Goal: Information Seeking & Learning: Compare options

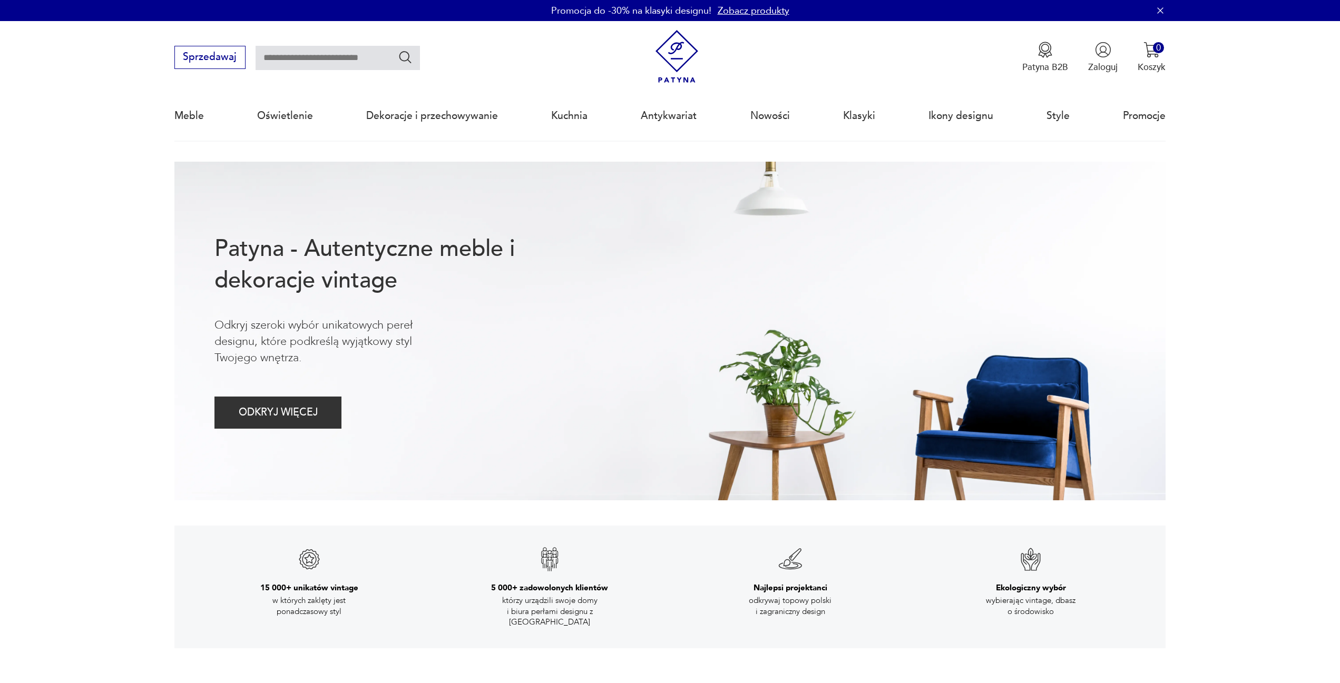
click at [293, 54] on input "text" at bounding box center [337, 58] width 164 height 24
type input "******"
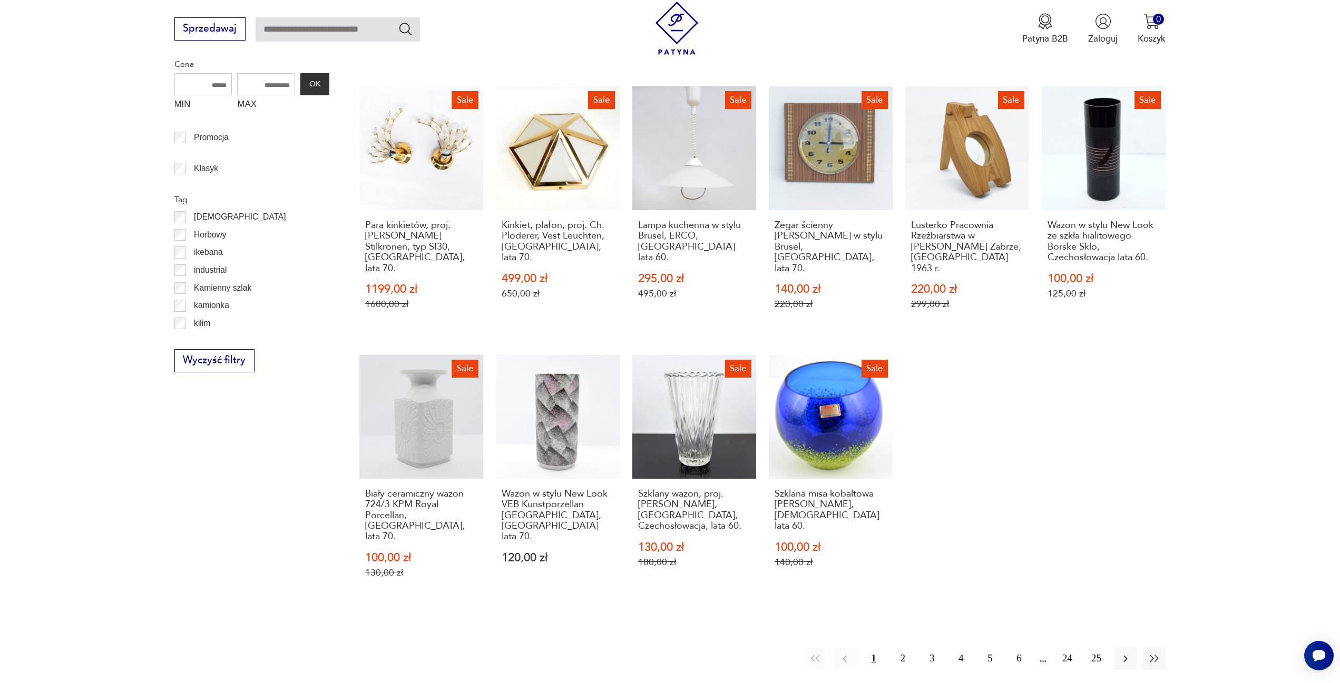
scroll to position [263, 0]
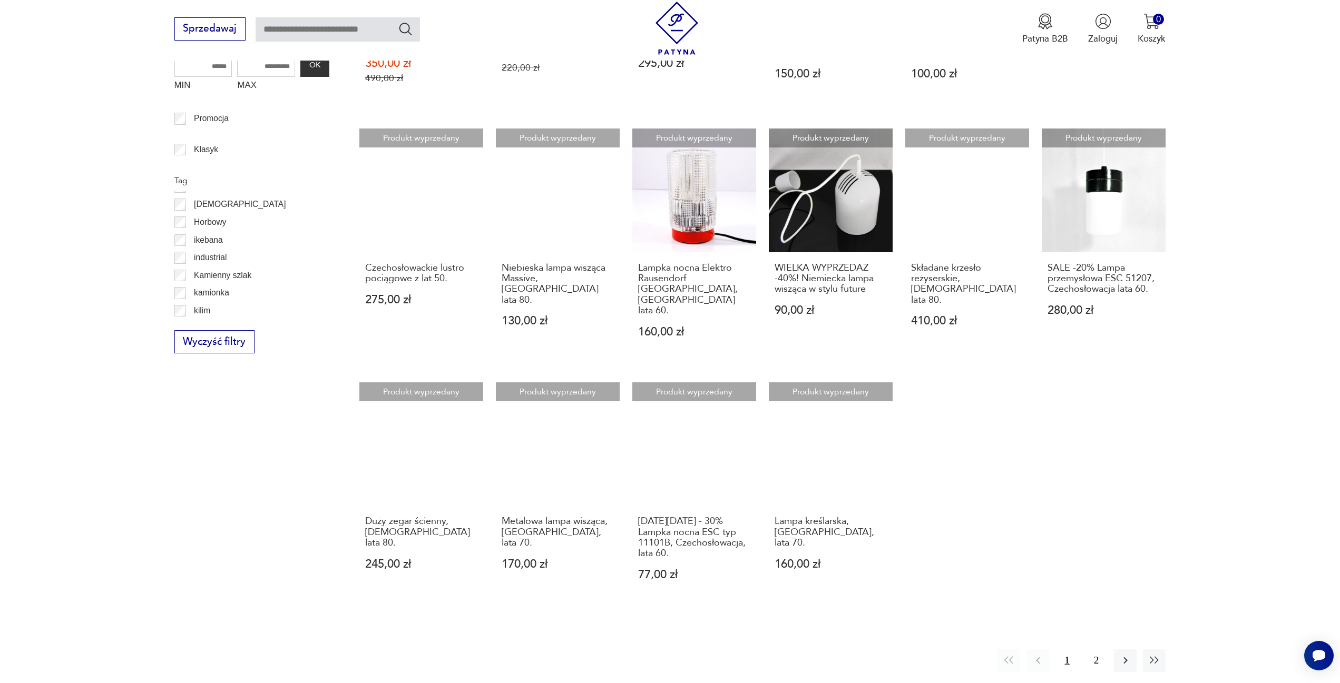
scroll to position [598, 0]
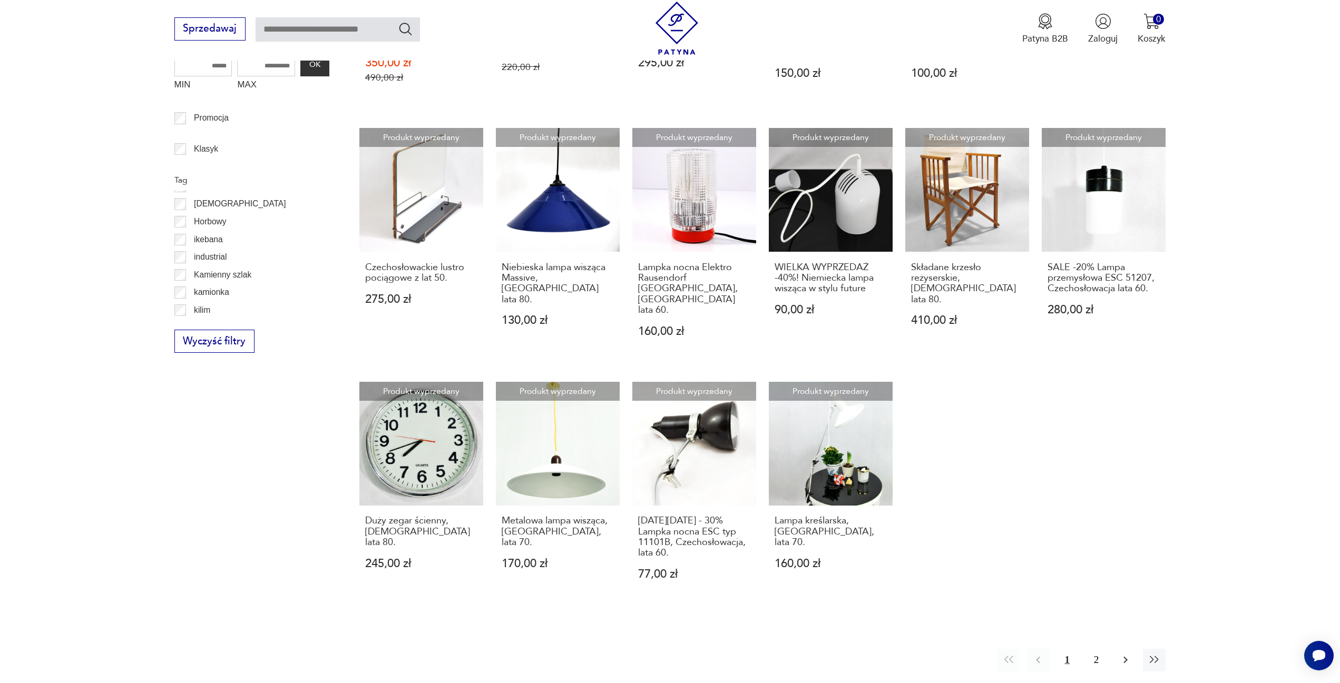
click at [1122, 654] on icon "button" at bounding box center [1125, 660] width 13 height 13
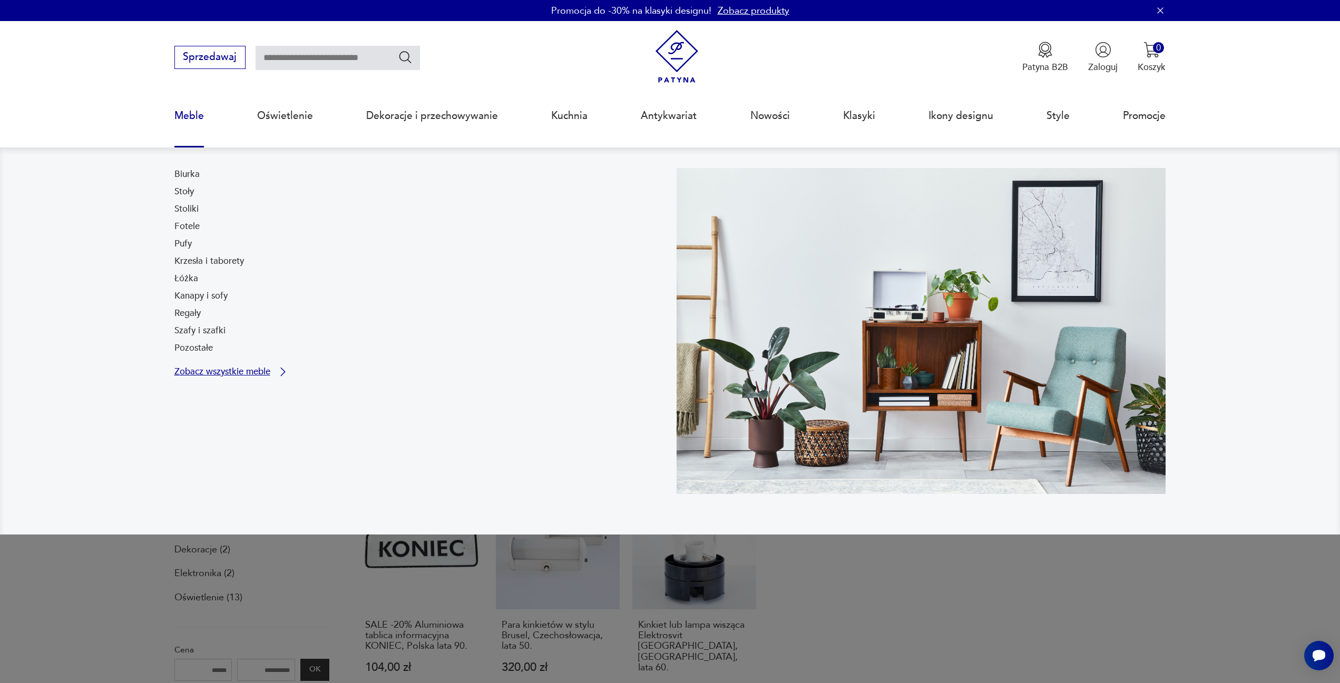
click at [217, 372] on p "Zobacz wszystkie meble" at bounding box center [222, 372] width 96 height 8
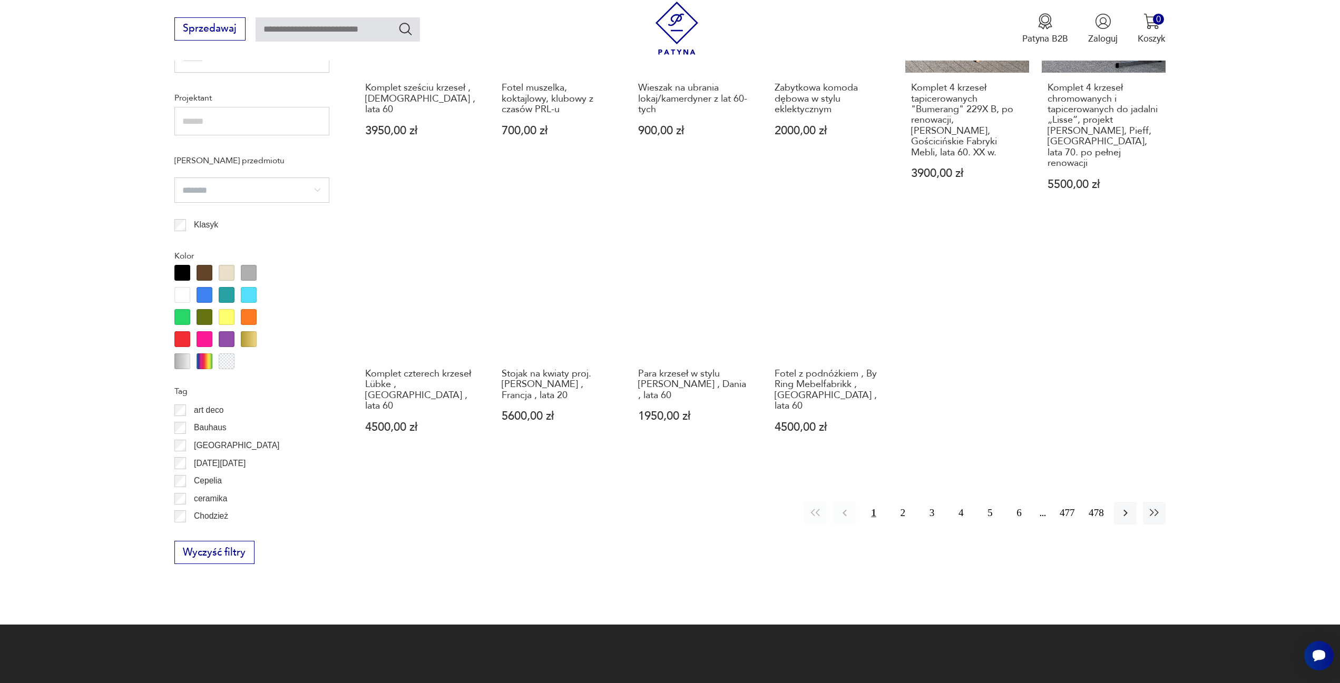
scroll to position [848, 0]
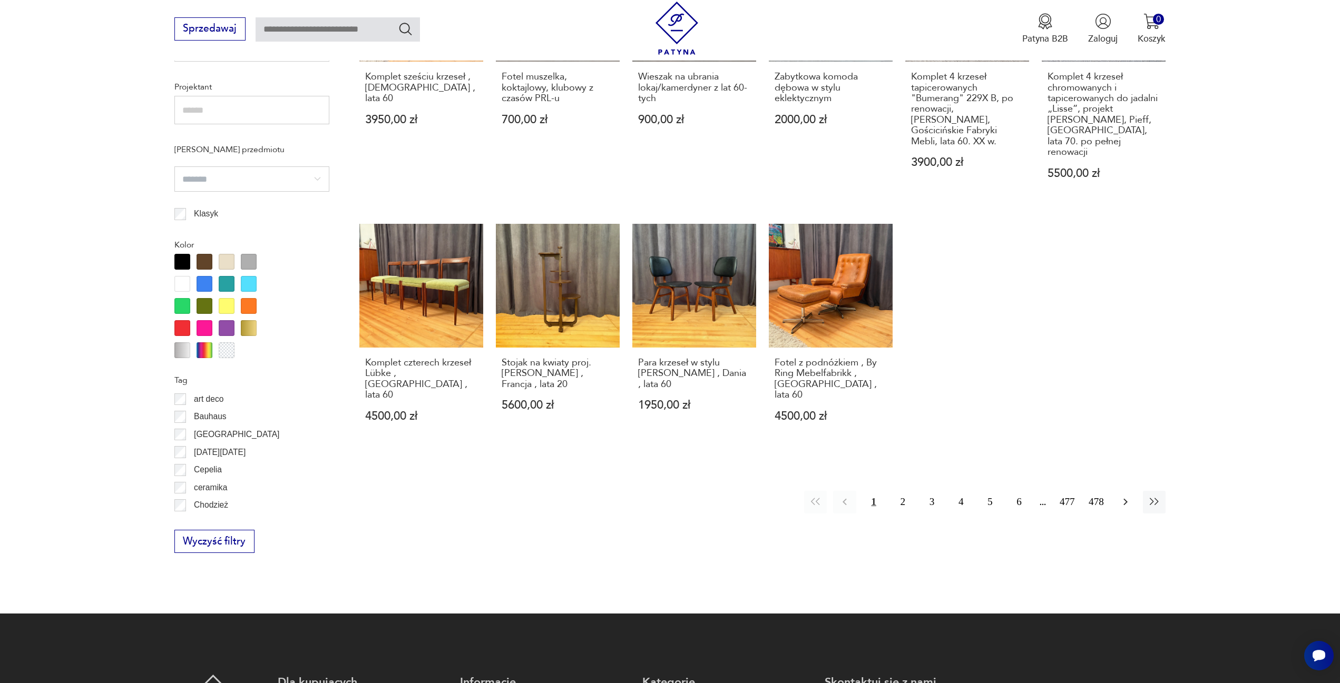
click at [1121, 496] on icon "button" at bounding box center [1125, 502] width 13 height 13
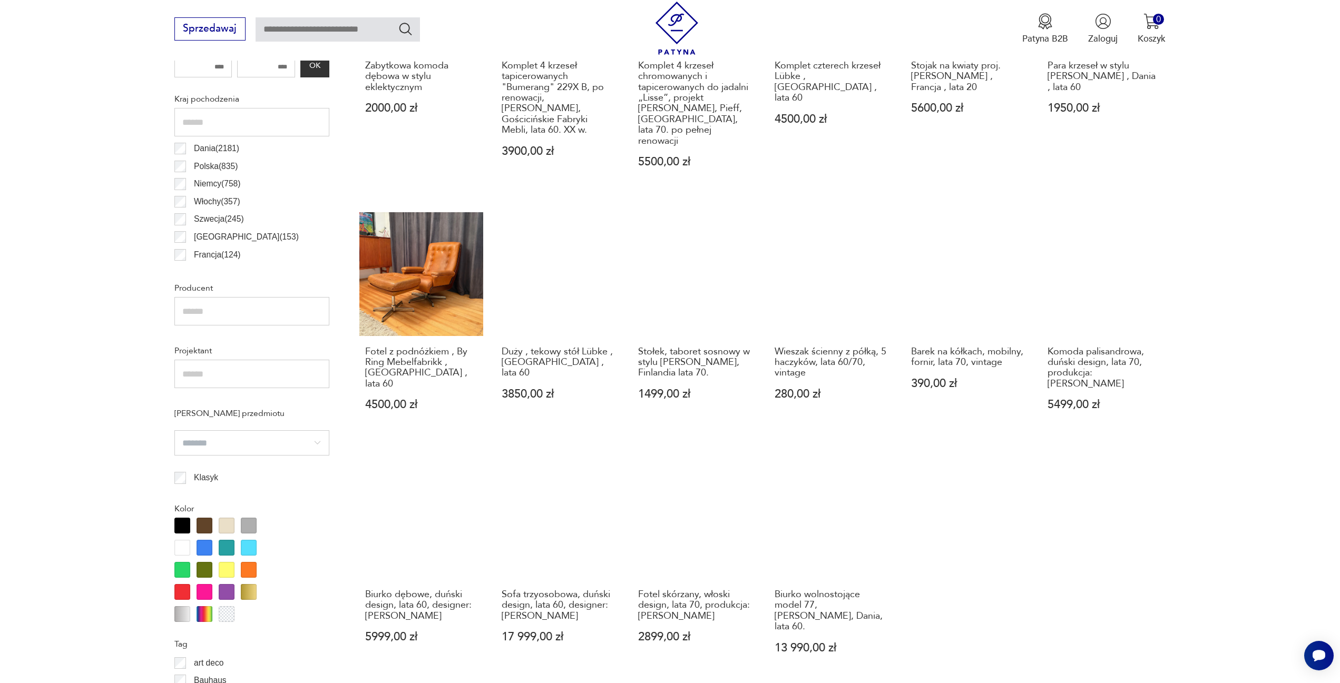
scroll to position [682, 0]
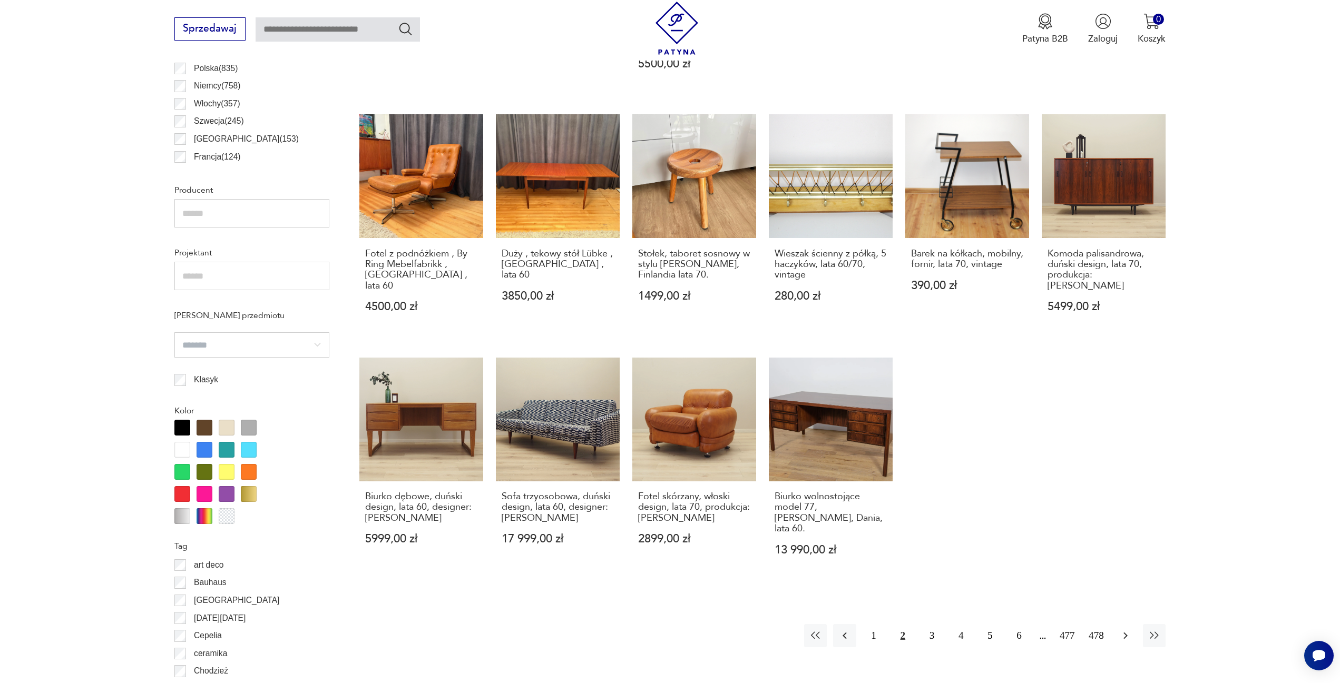
click at [1124, 629] on icon "button" at bounding box center [1125, 635] width 13 height 13
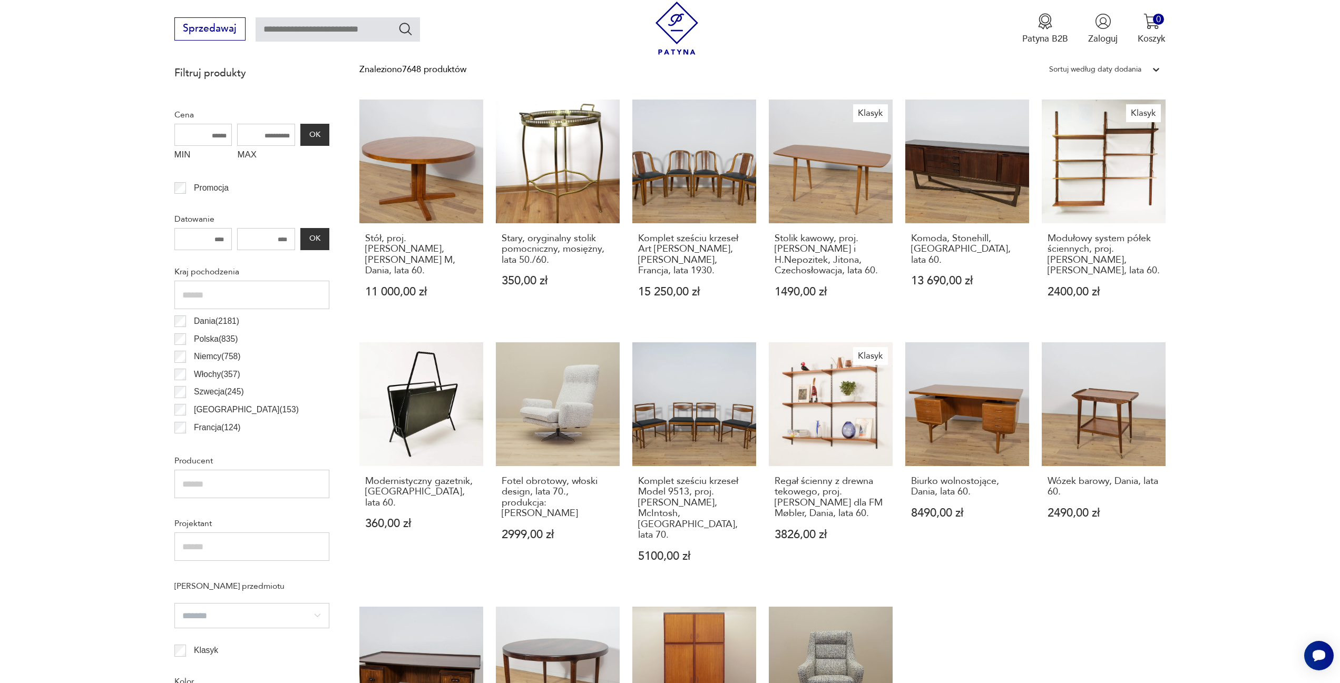
scroll to position [260, 0]
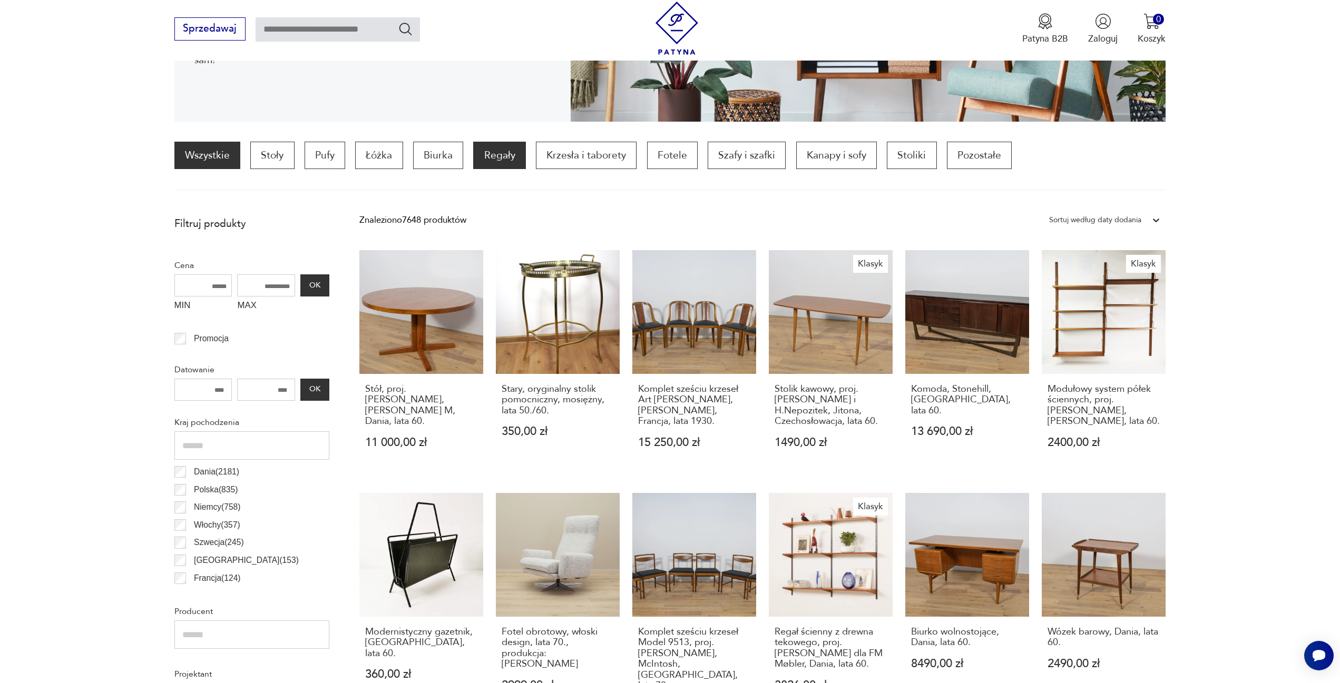
click at [503, 156] on p "Regały" at bounding box center [499, 155] width 52 height 27
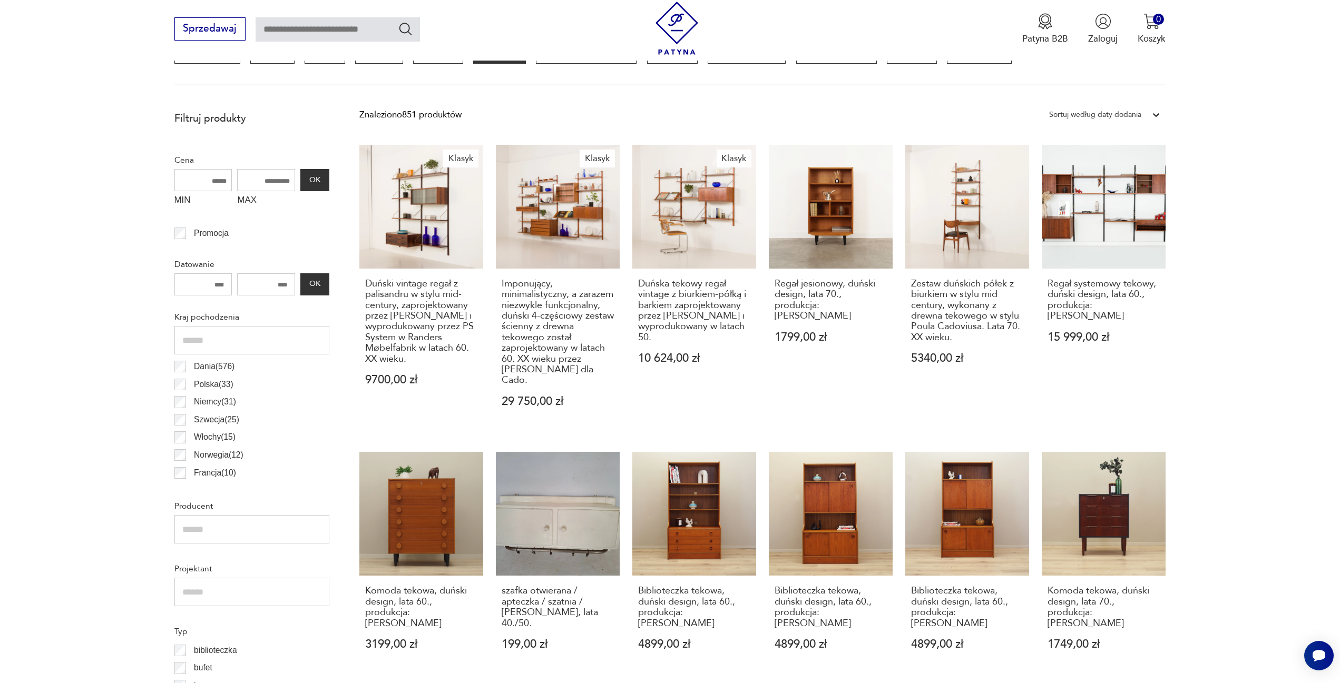
scroll to position [576, 0]
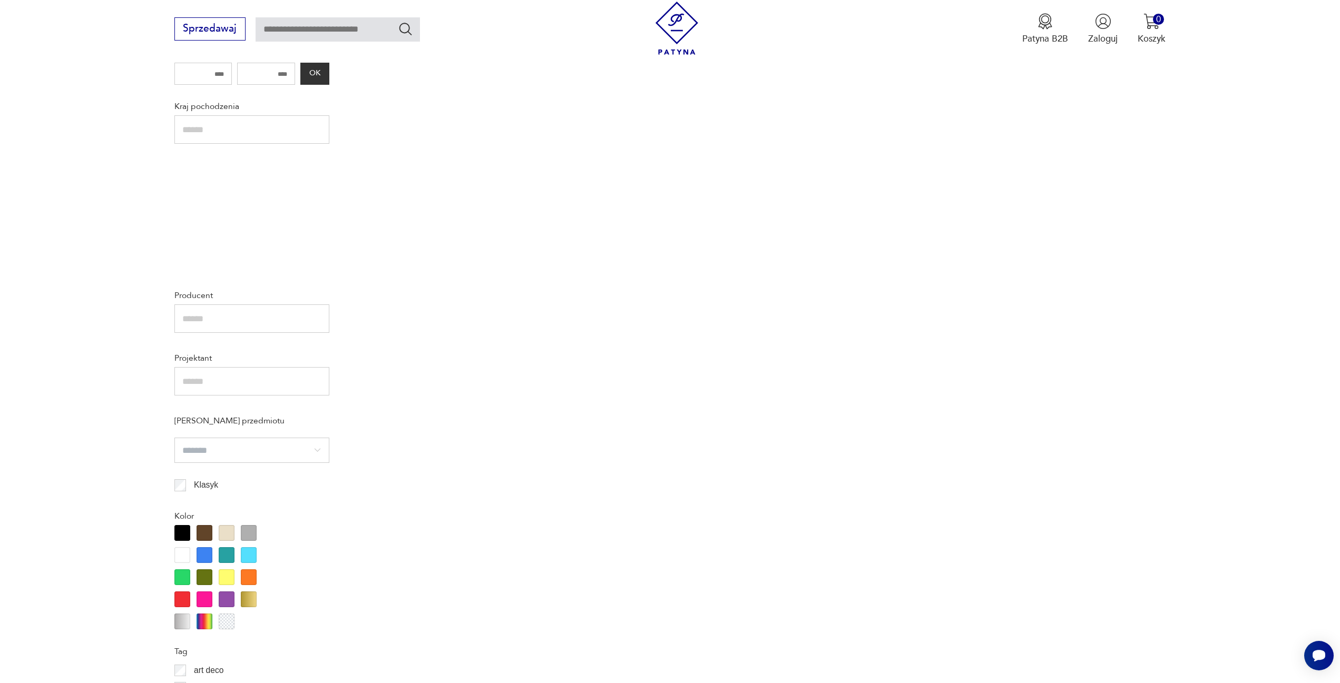
scroll to position [260, 0]
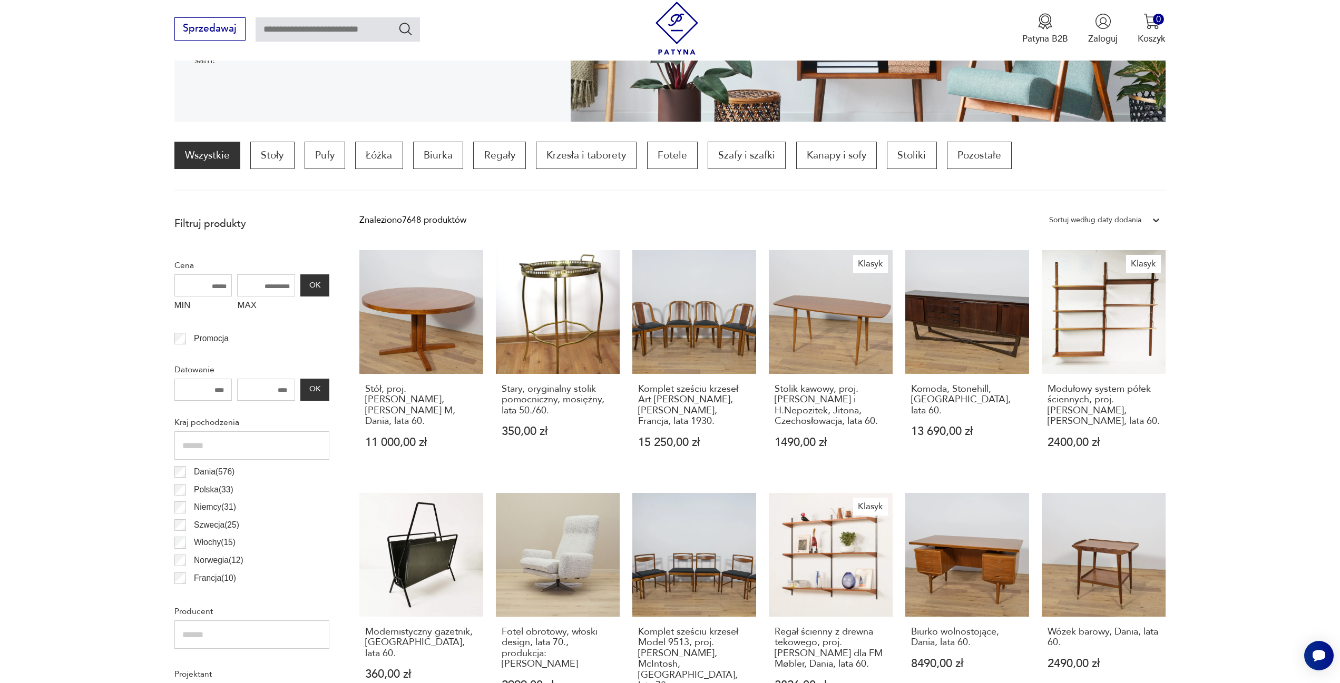
click at [307, 29] on input "text" at bounding box center [337, 29] width 164 height 24
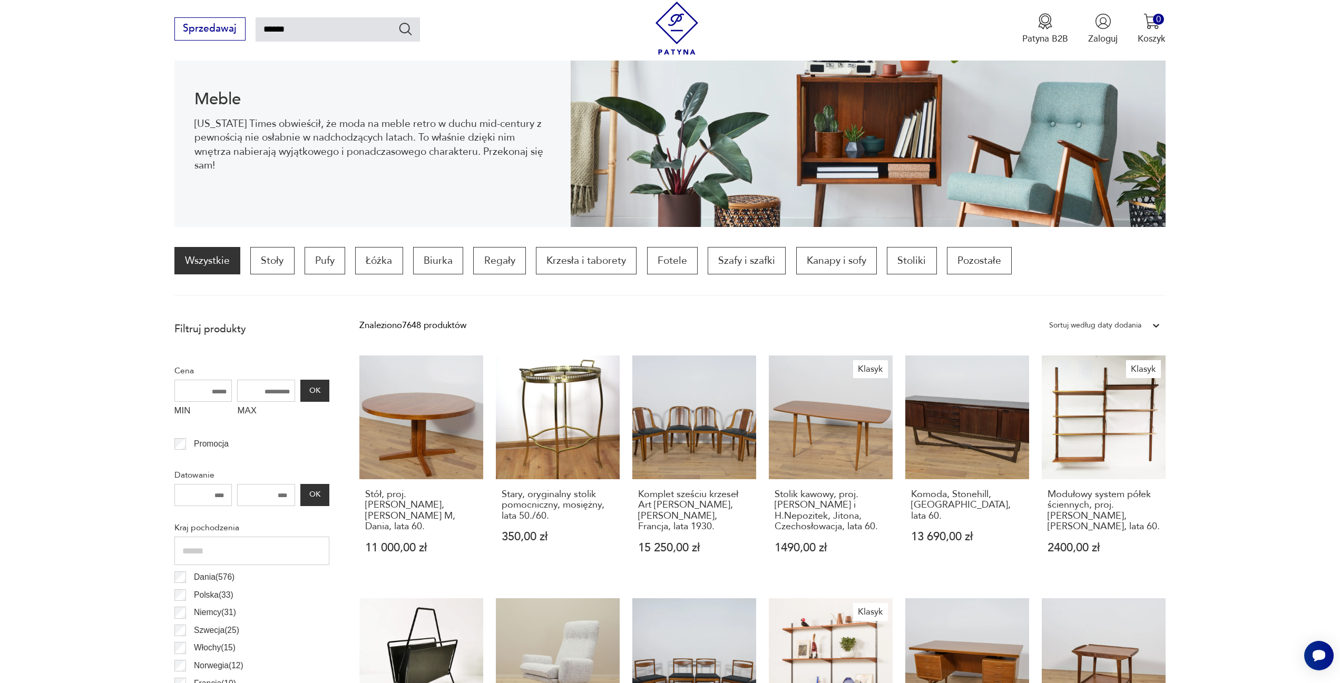
type input "******"
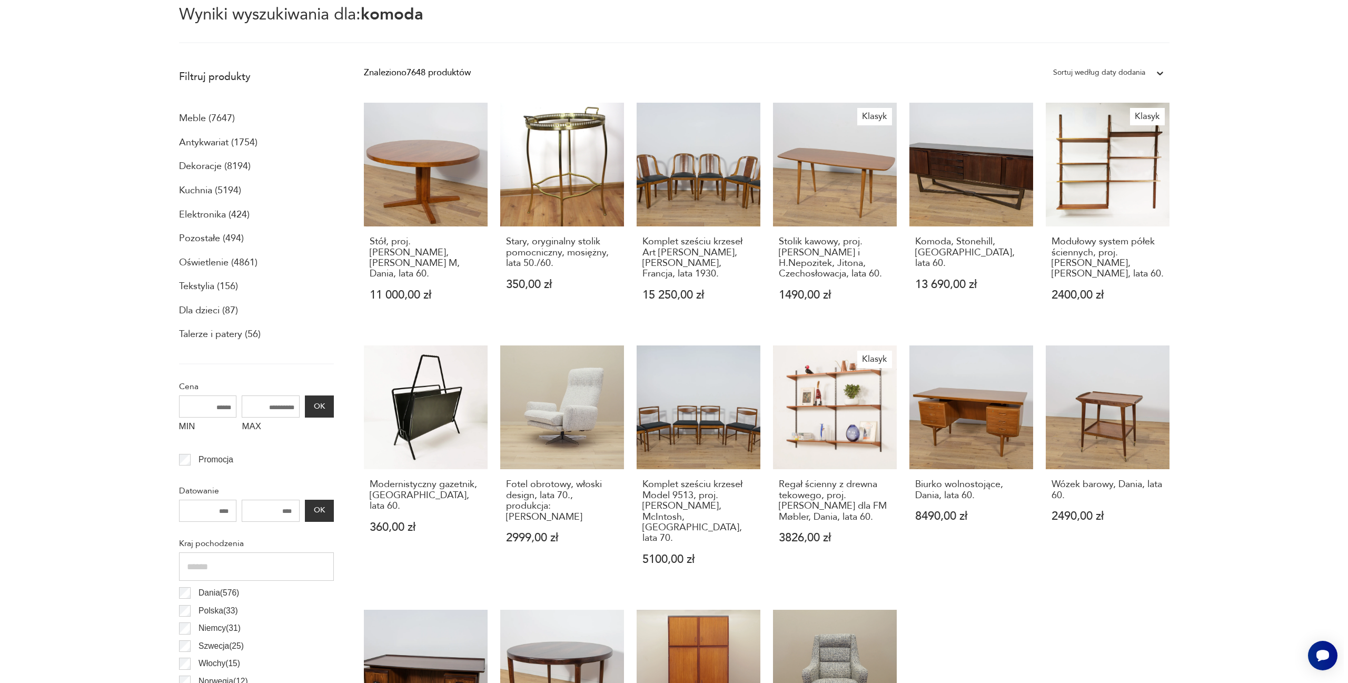
scroll to position [0, 0]
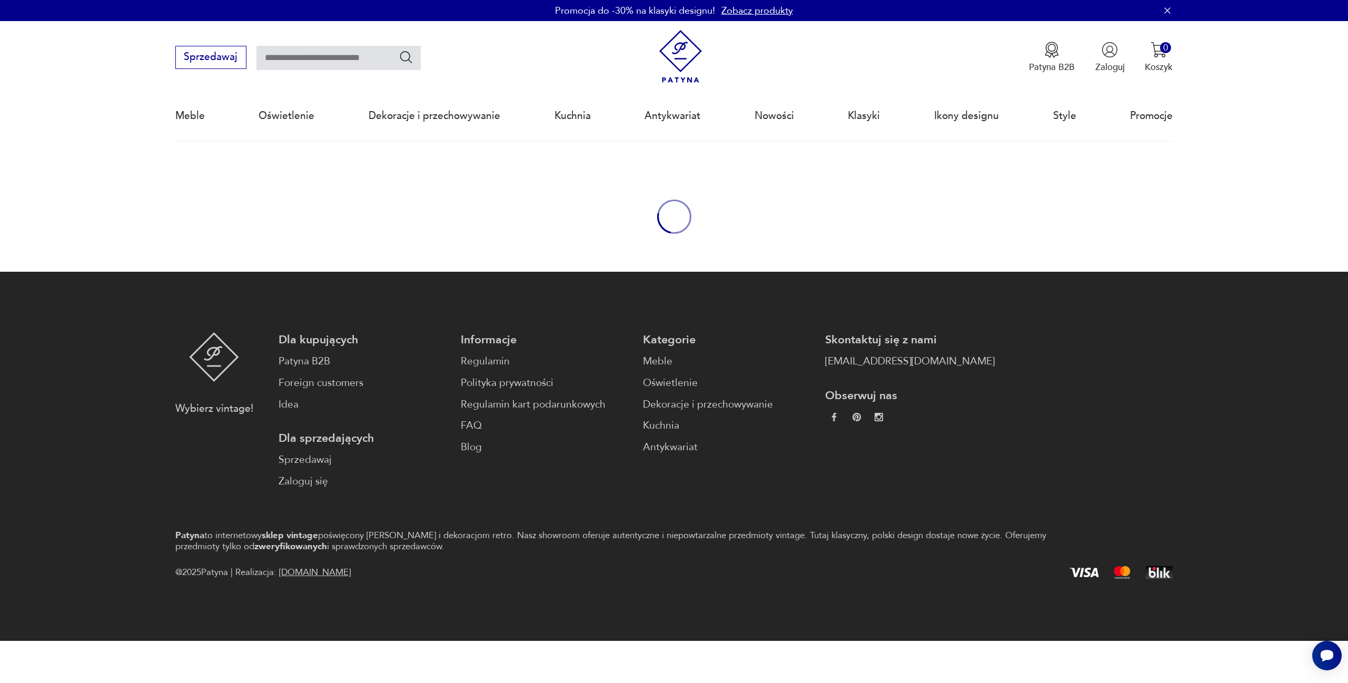
type input "******"
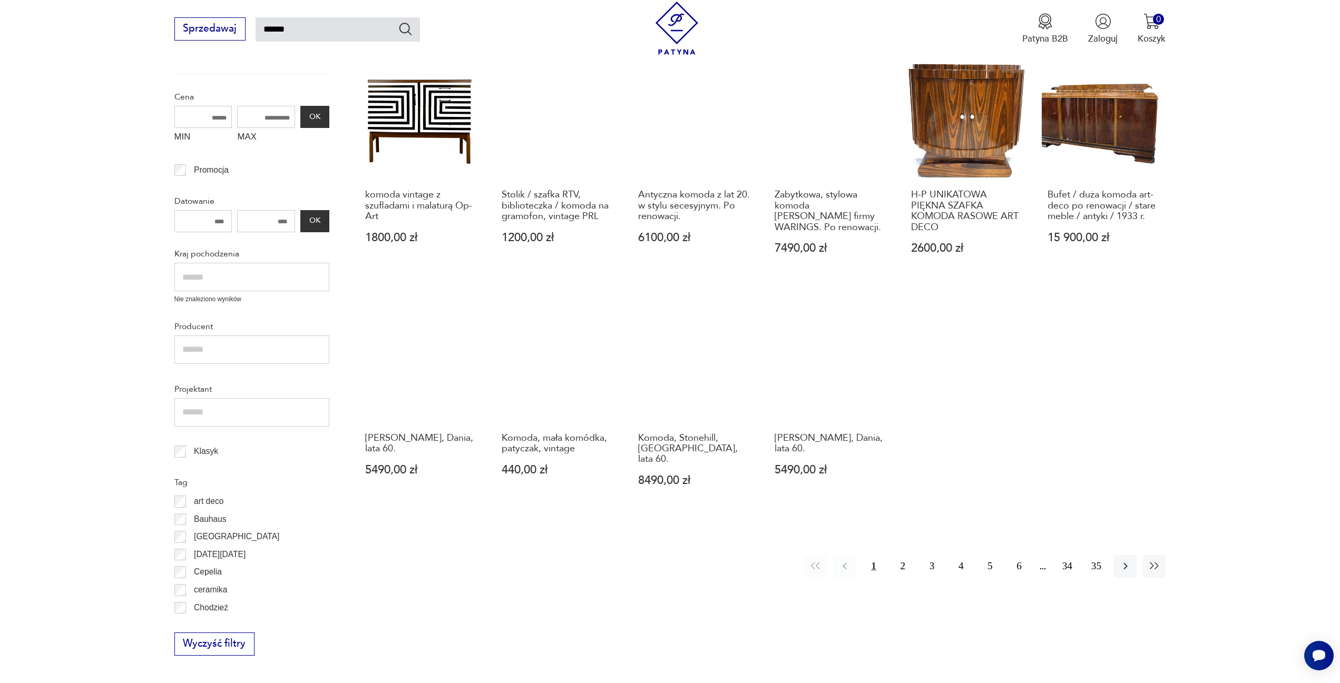
scroll to position [563, 0]
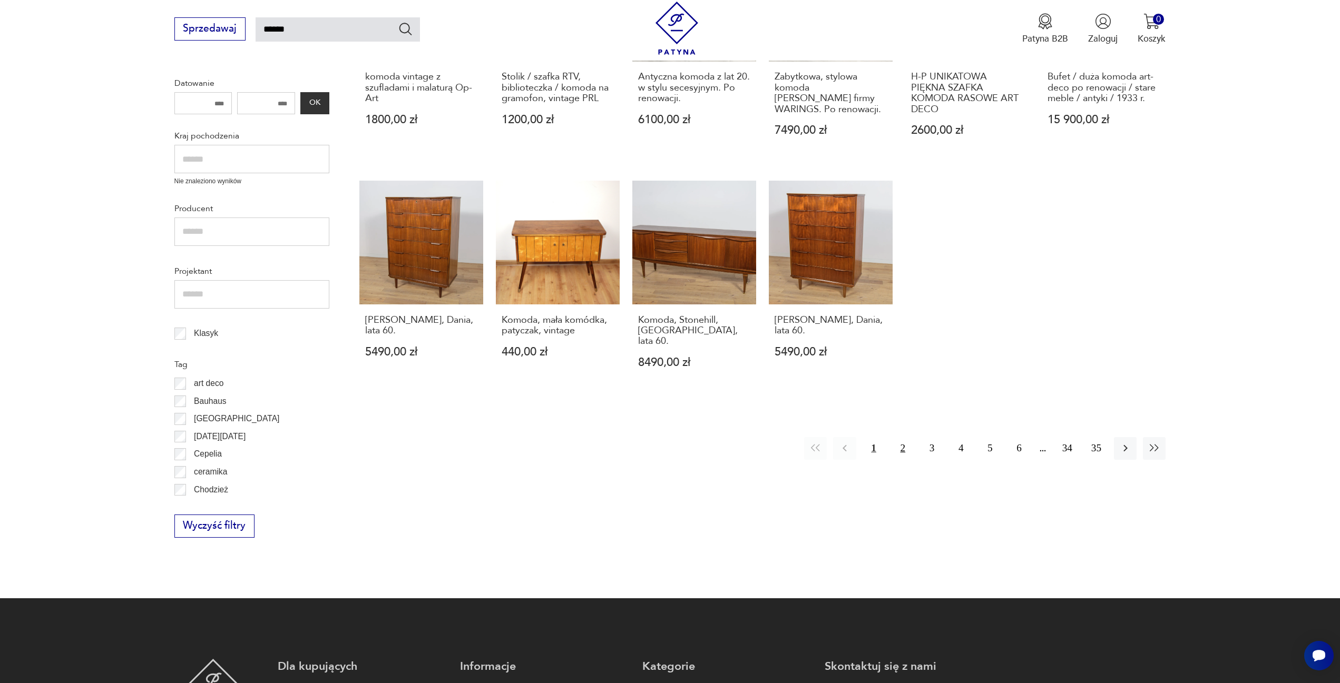
click at [905, 437] on button "2" at bounding box center [902, 448] width 23 height 23
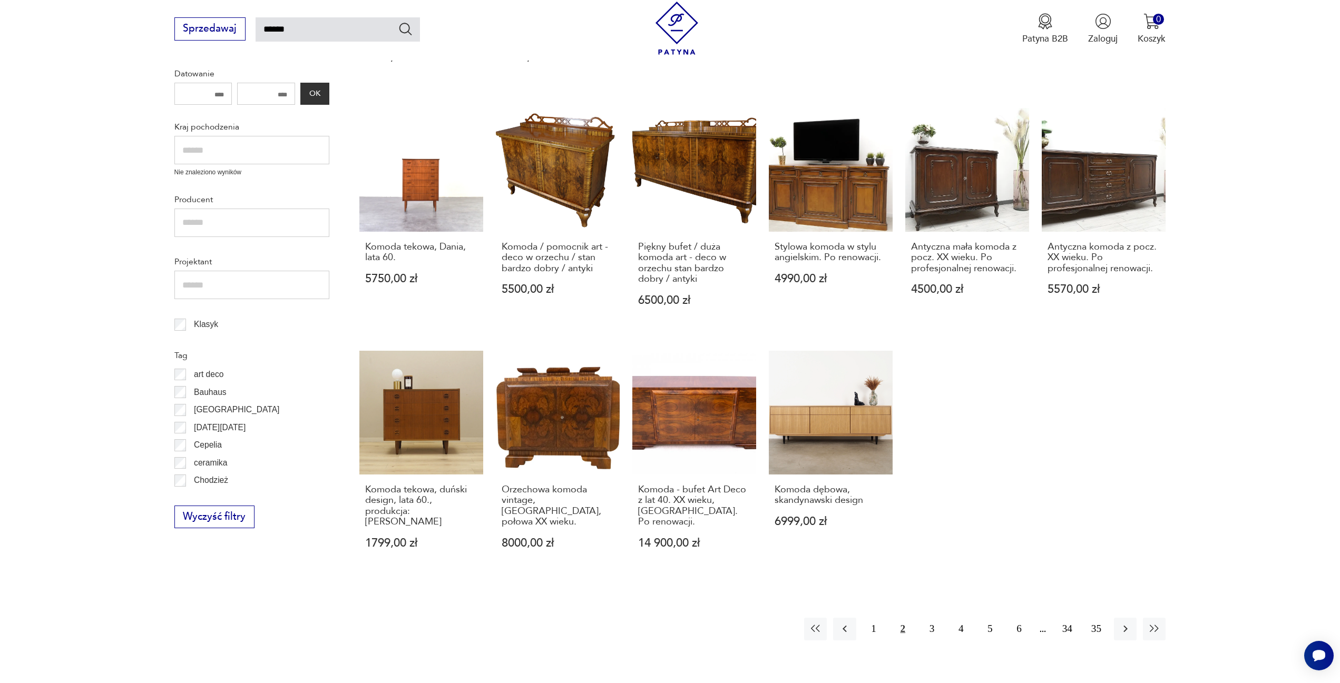
scroll to position [429, 0]
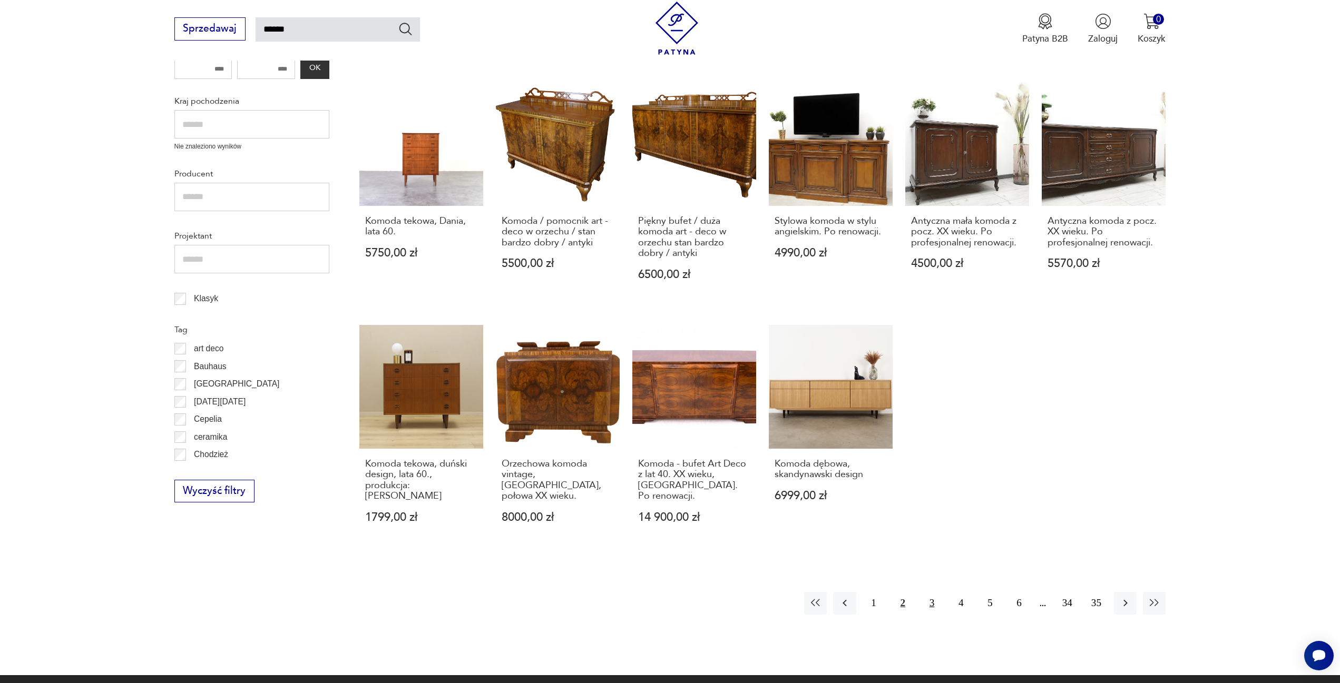
click at [929, 592] on button "3" at bounding box center [931, 603] width 23 height 23
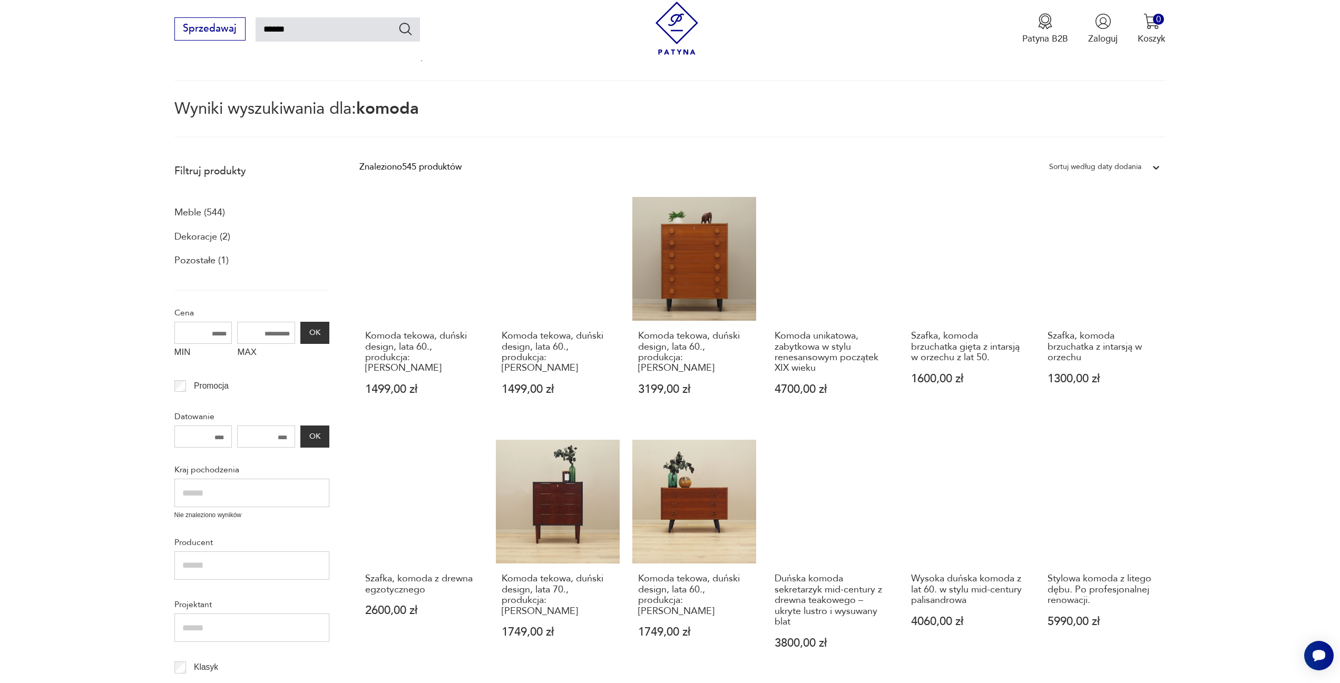
scroll to position [377, 0]
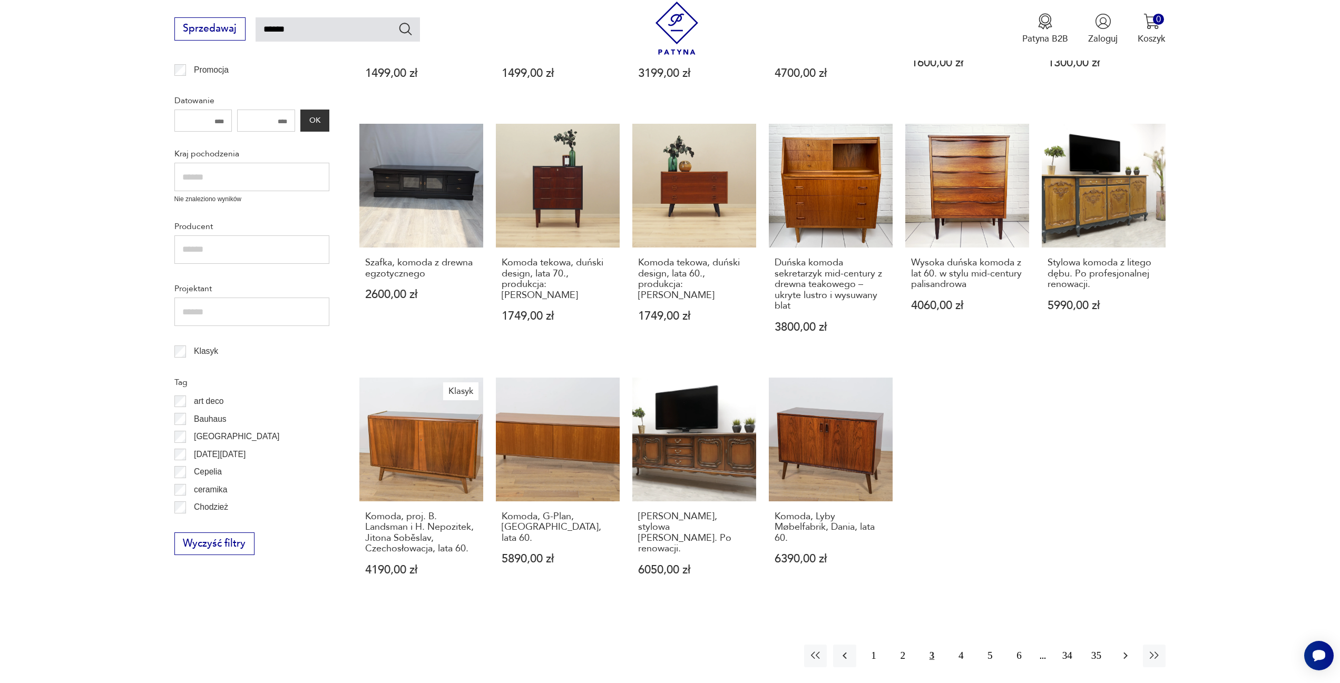
click at [1123, 654] on icon "button" at bounding box center [1125, 655] width 13 height 13
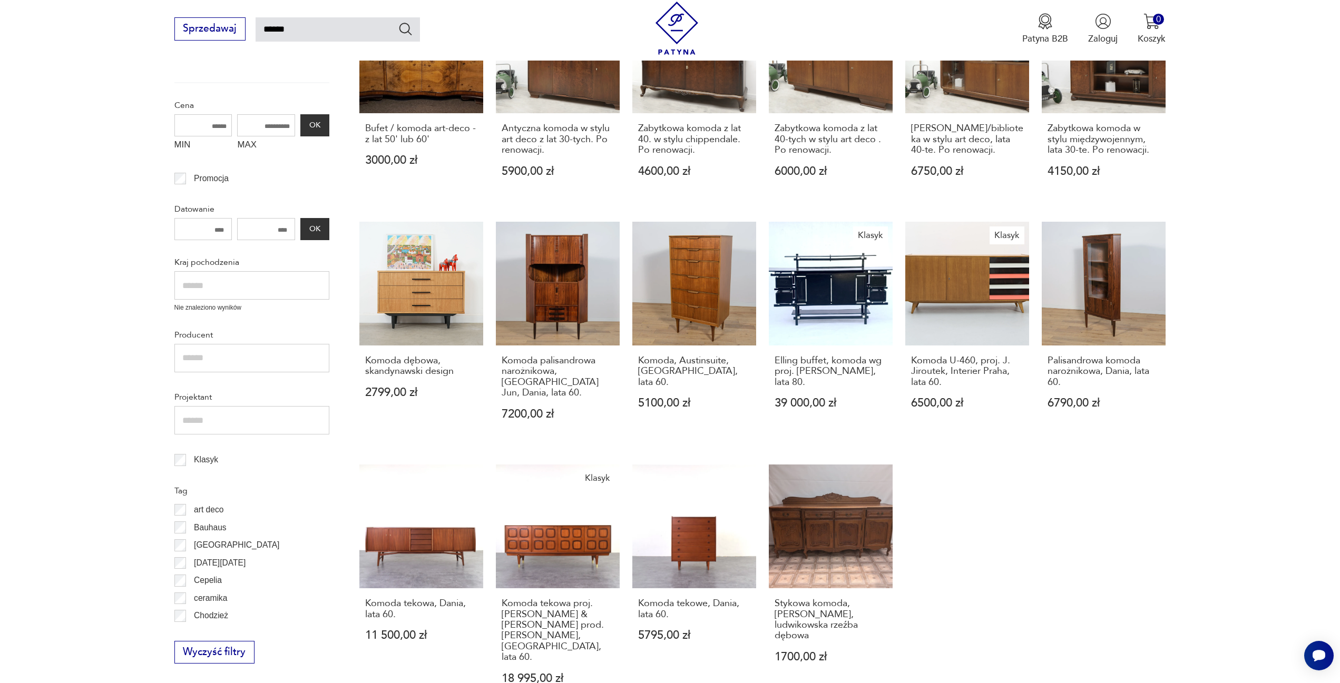
scroll to position [429, 0]
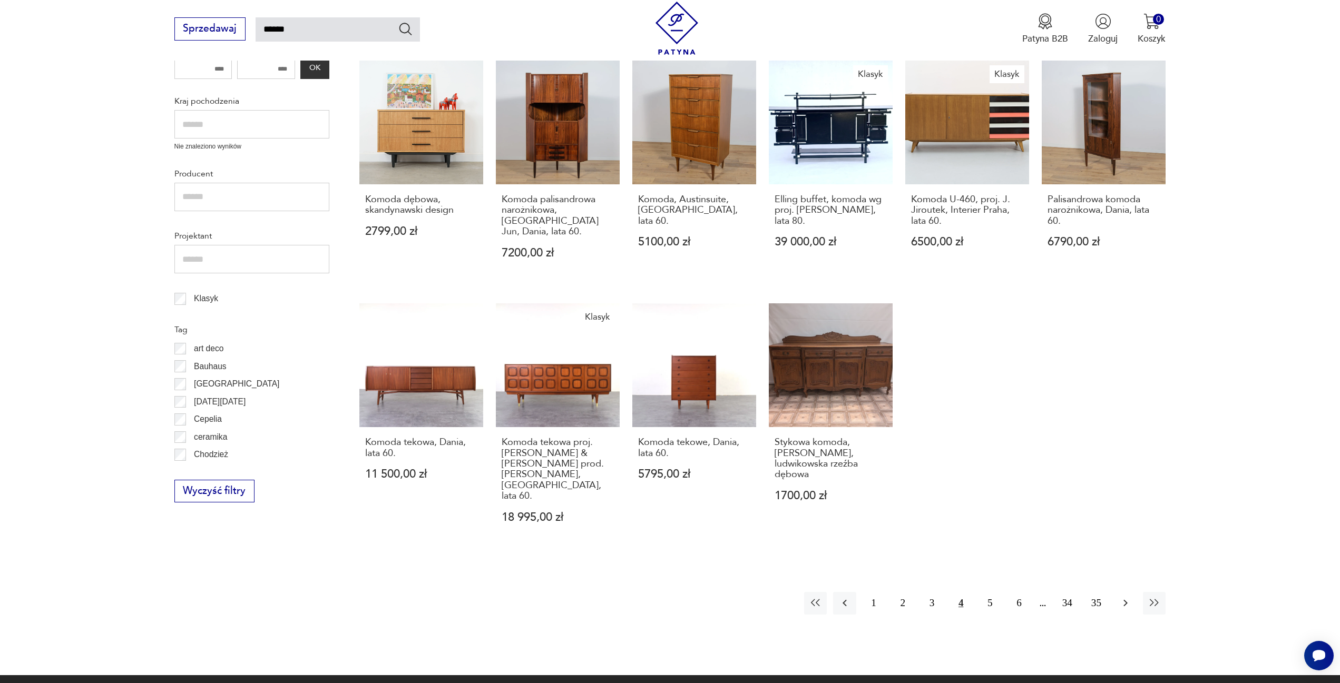
click at [1125, 597] on icon "button" at bounding box center [1125, 603] width 13 height 13
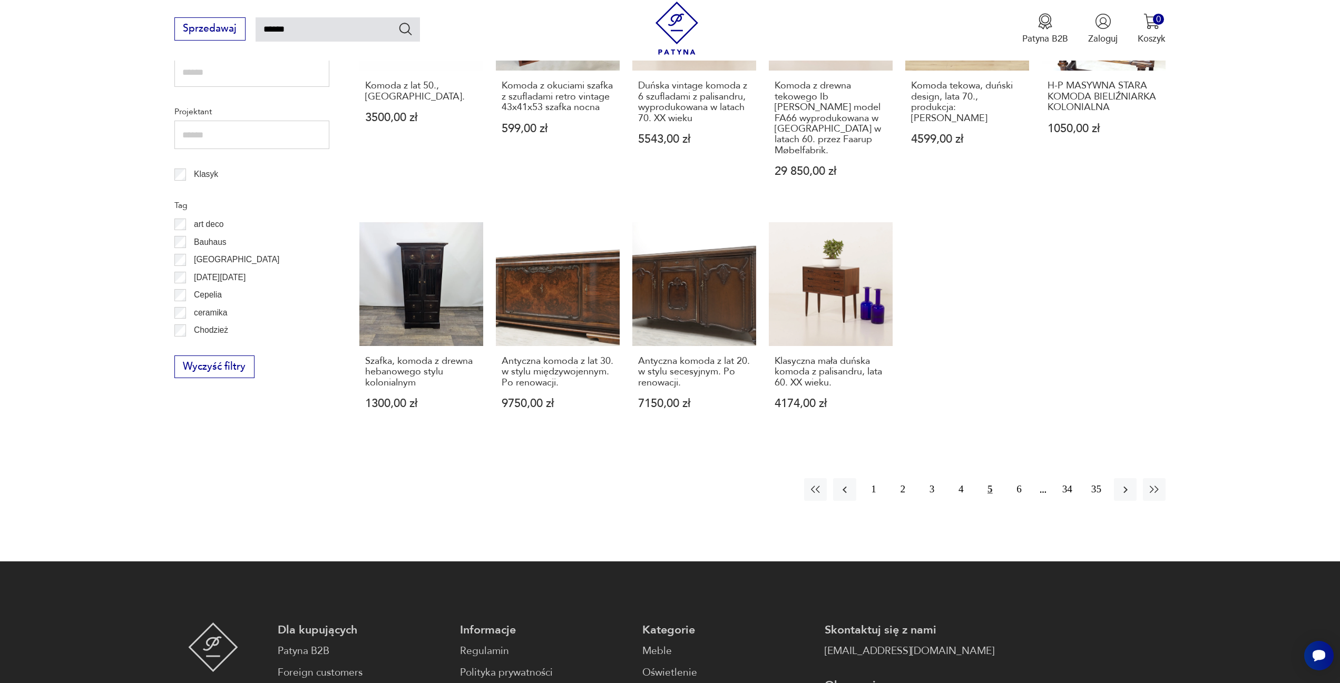
scroll to position [587, 0]
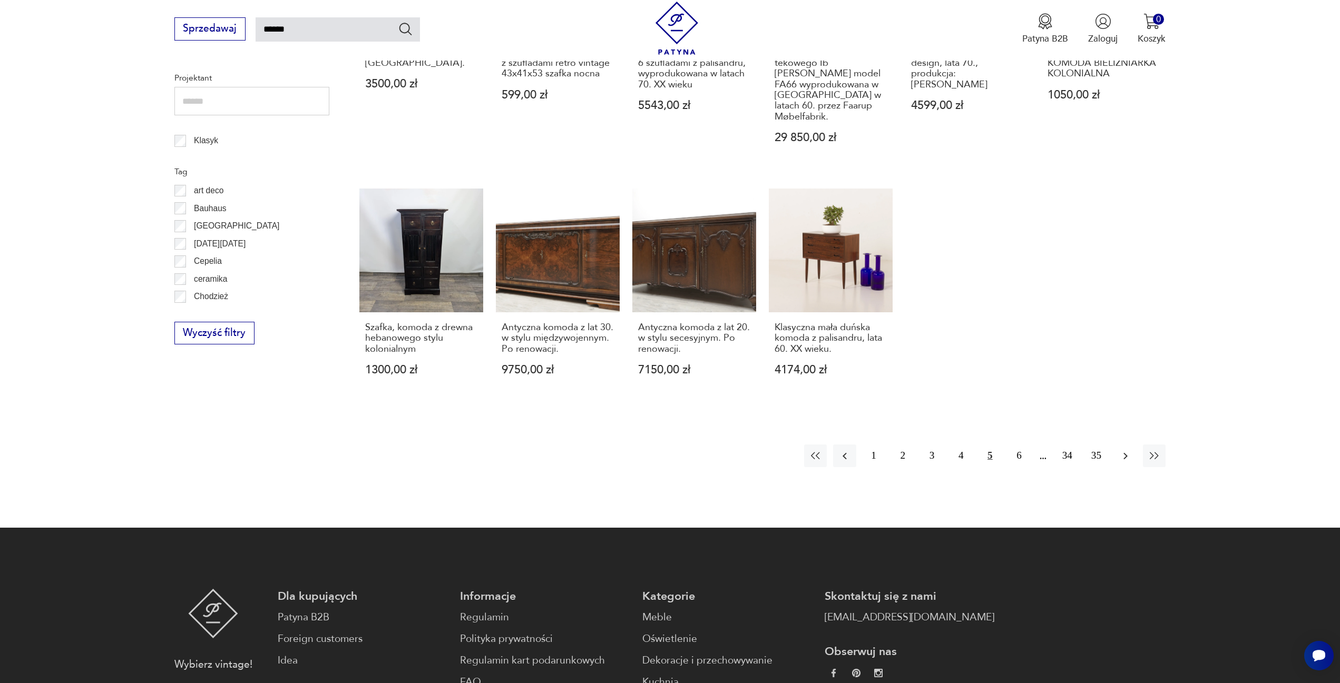
click at [1125, 452] on icon "button" at bounding box center [1125, 455] width 4 height 7
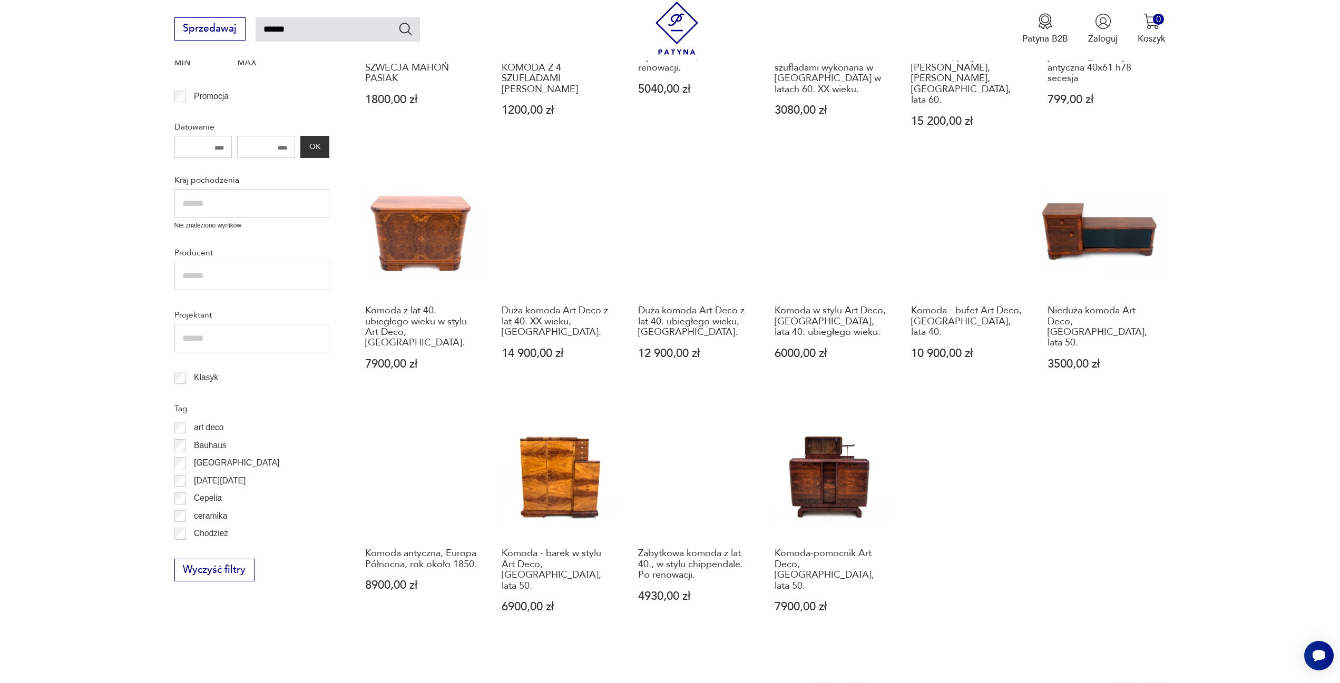
scroll to position [482, 0]
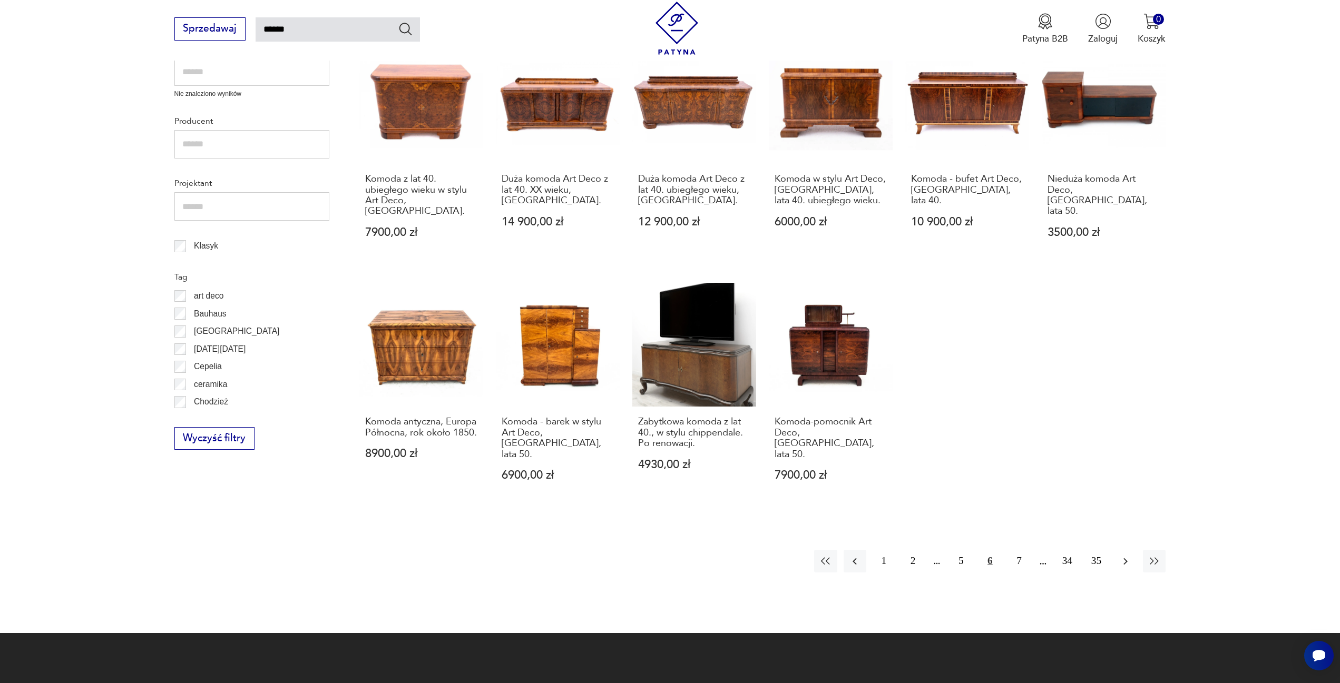
click at [1117, 550] on button "button" at bounding box center [1125, 561] width 23 height 23
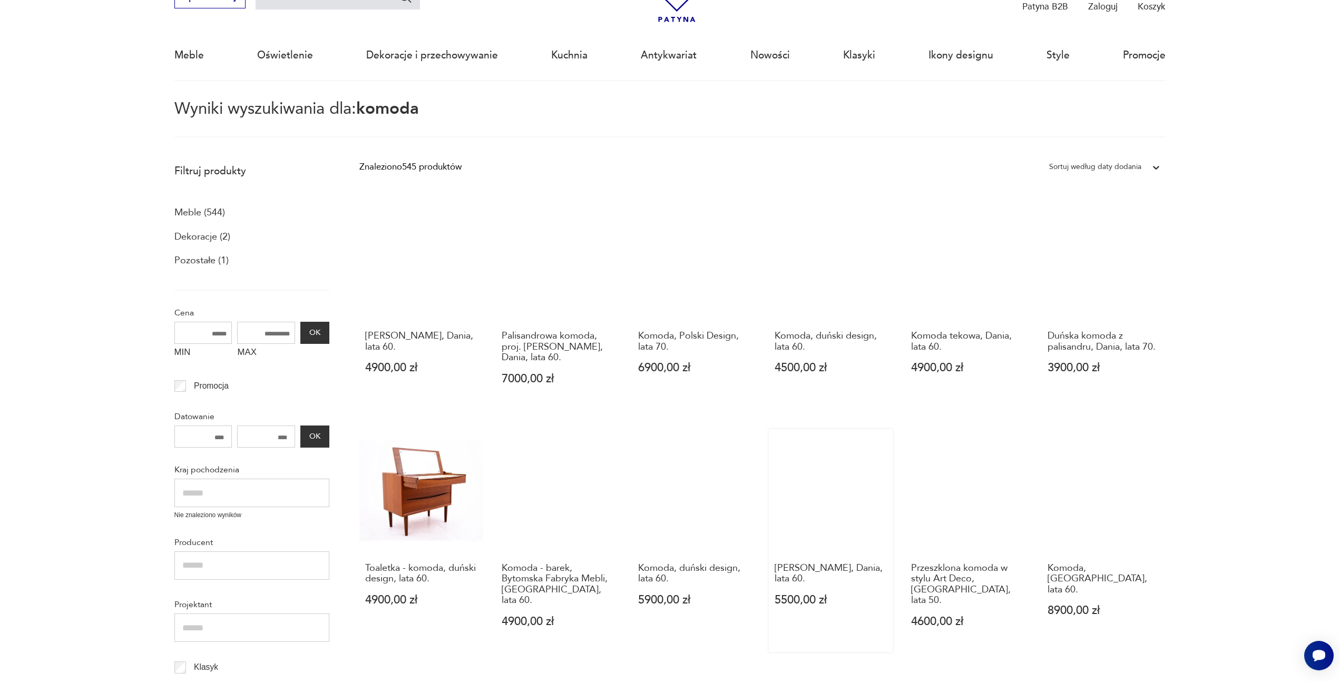
scroll to position [429, 0]
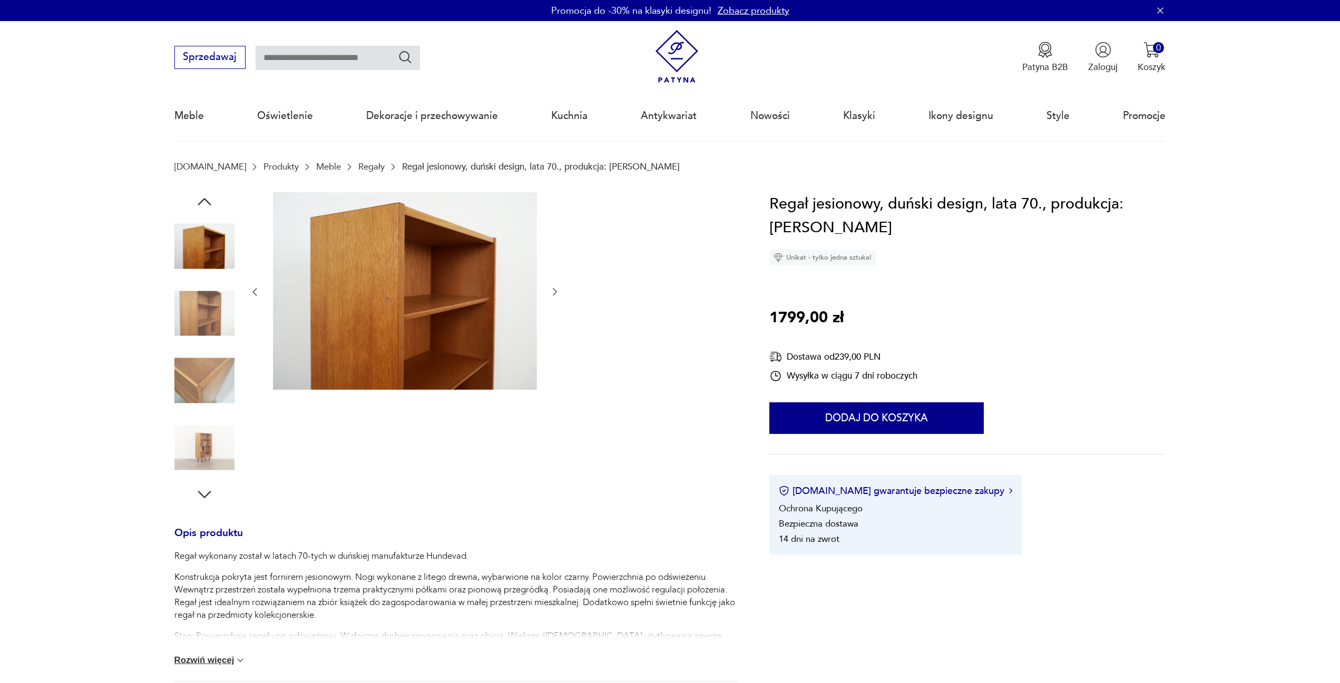
click at [555, 289] on icon "button" at bounding box center [555, 292] width 4 height 7
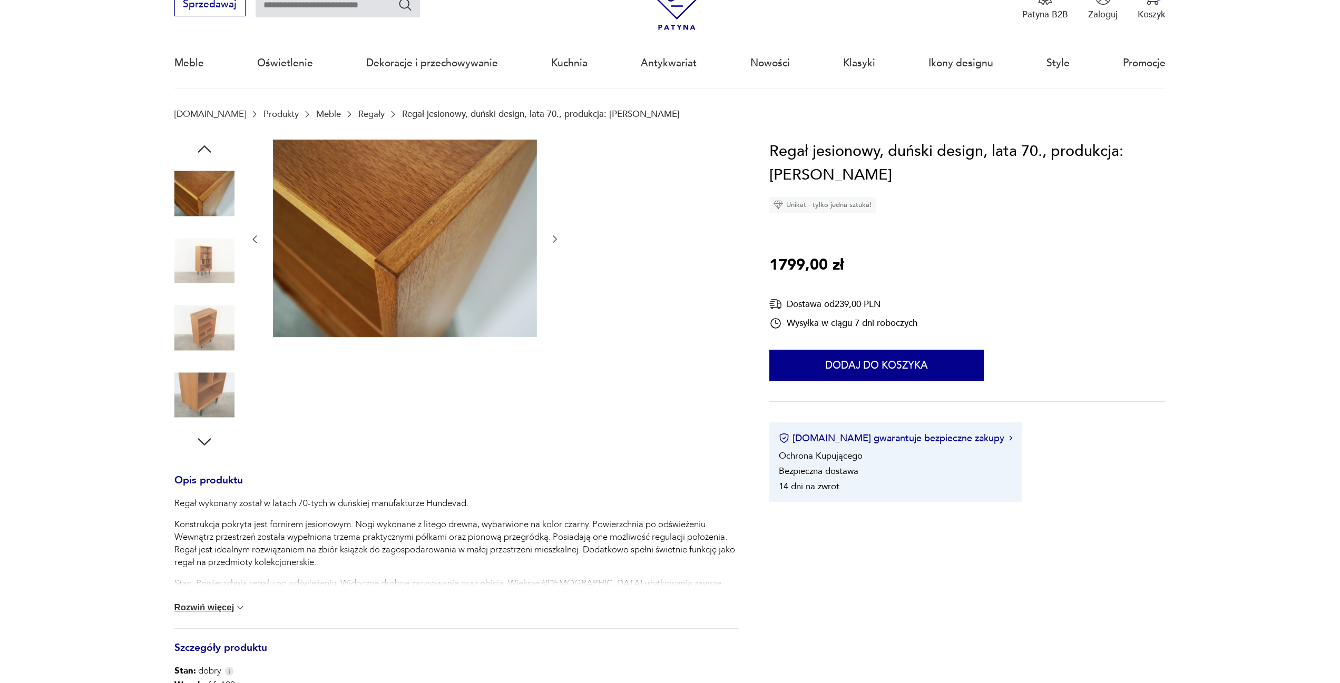
click at [553, 238] on icon "button" at bounding box center [554, 239] width 11 height 11
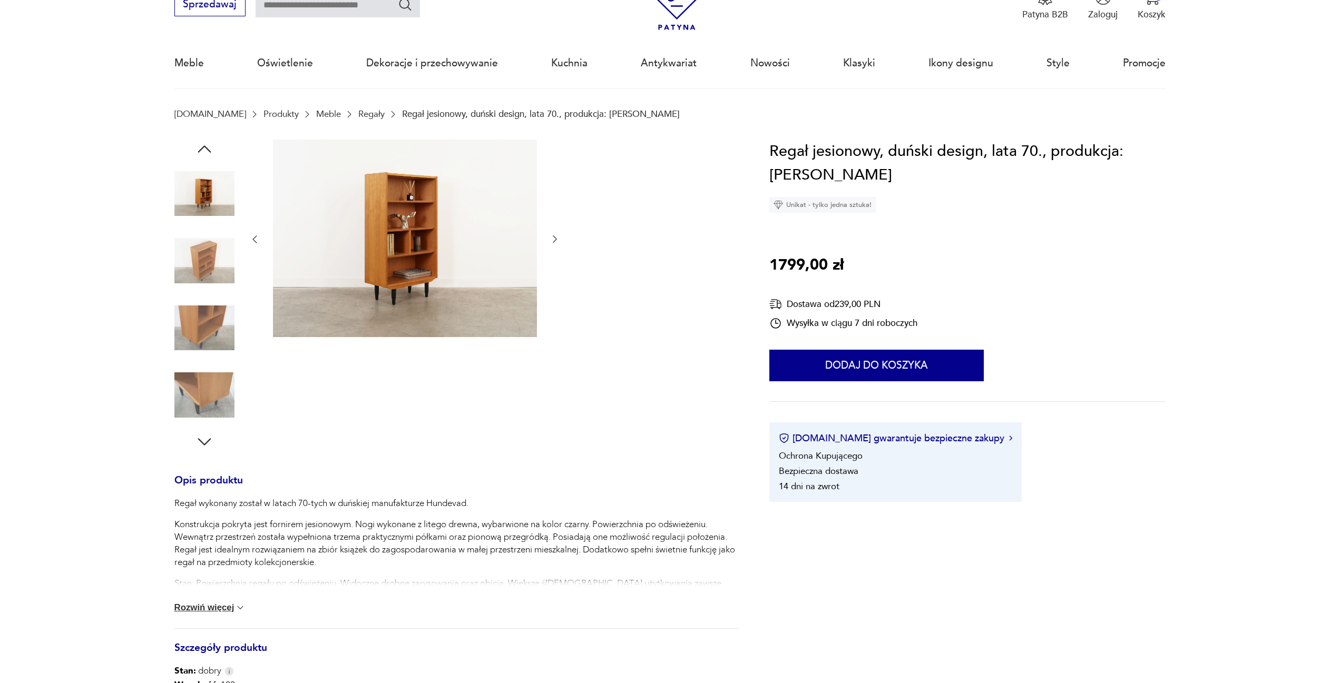
click at [553, 238] on icon "button" at bounding box center [554, 239] width 11 height 11
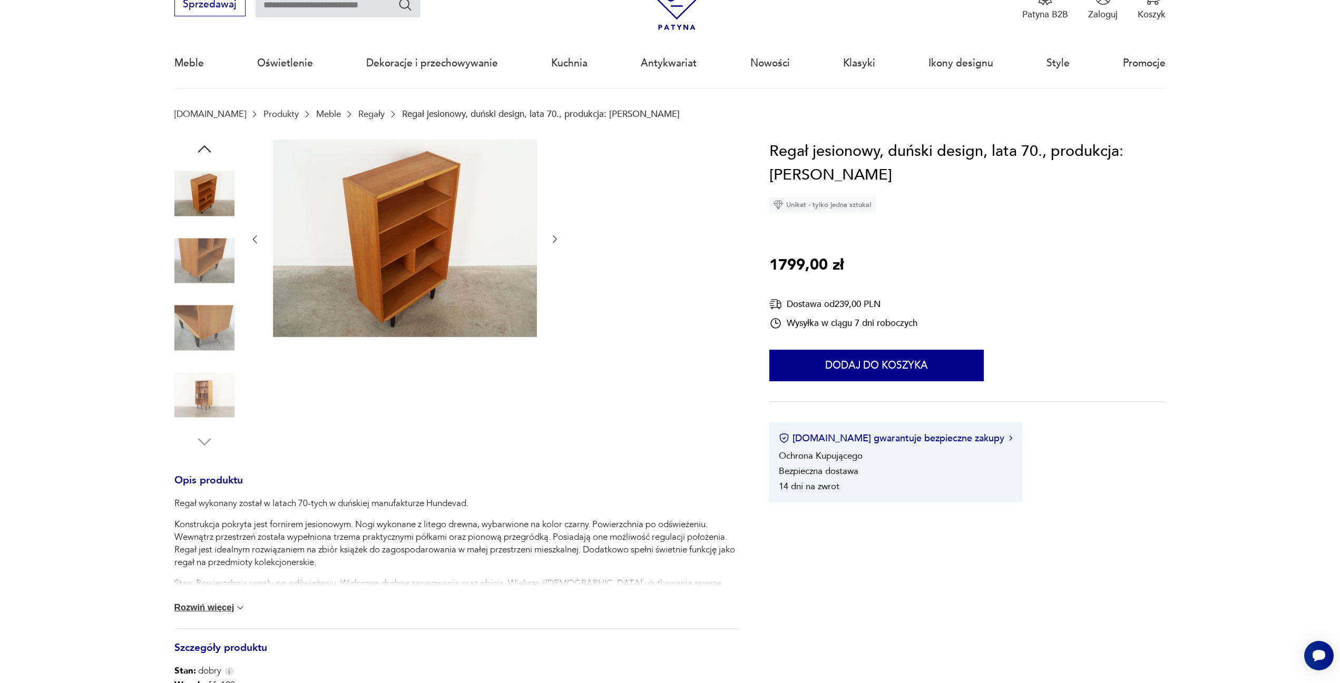
click at [553, 238] on icon "button" at bounding box center [554, 239] width 11 height 11
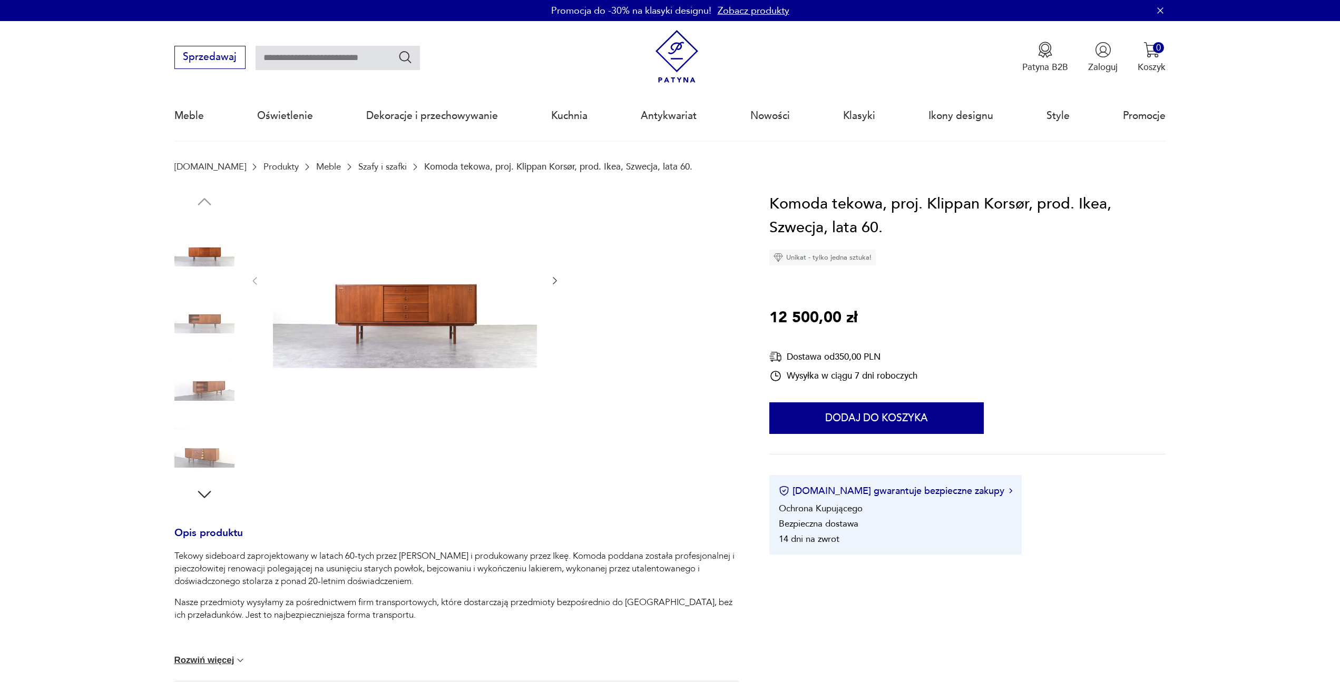
click at [191, 316] on img at bounding box center [204, 313] width 60 height 60
click at [203, 322] on img at bounding box center [204, 313] width 60 height 60
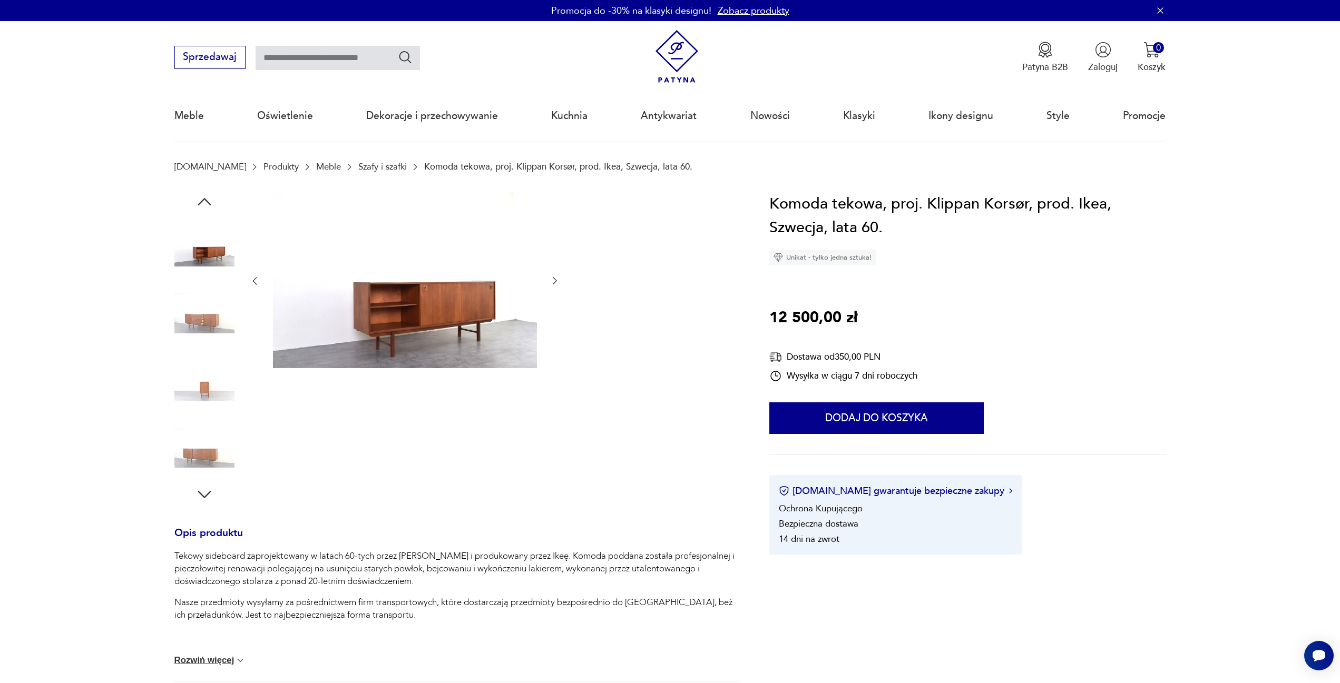
click at [202, 323] on img at bounding box center [204, 313] width 60 height 60
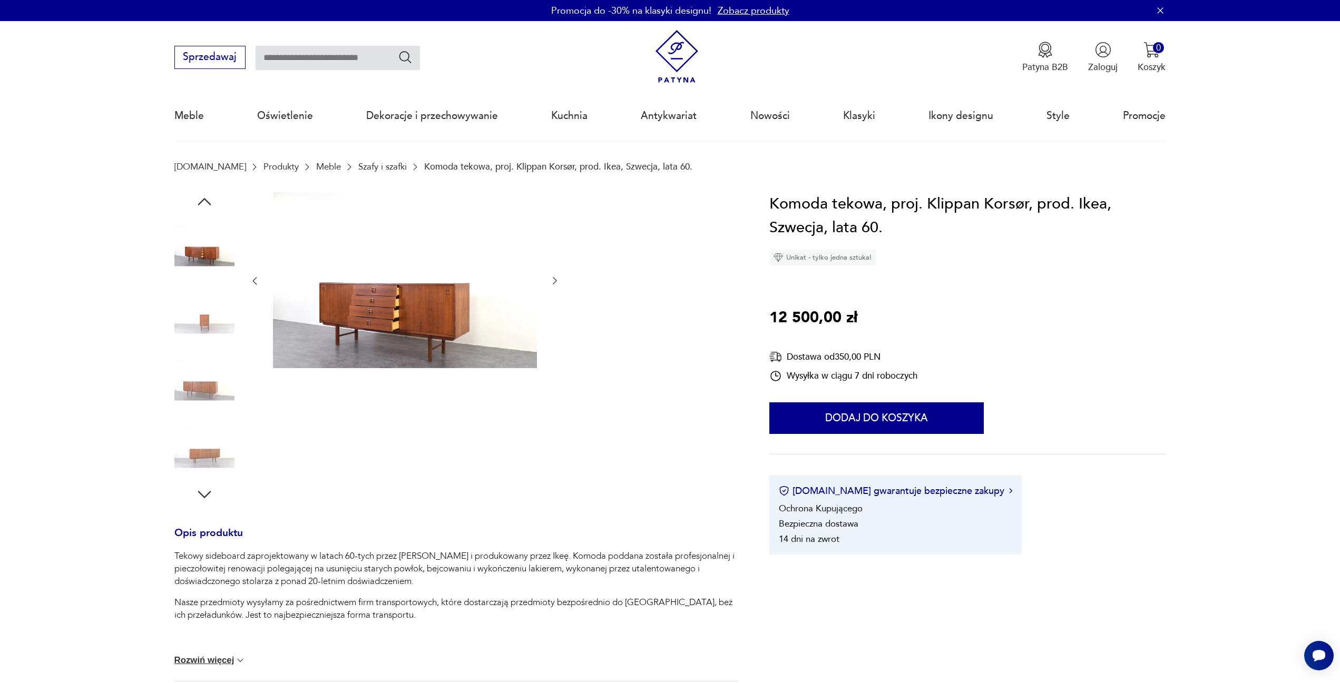
click at [205, 323] on img at bounding box center [204, 313] width 60 height 60
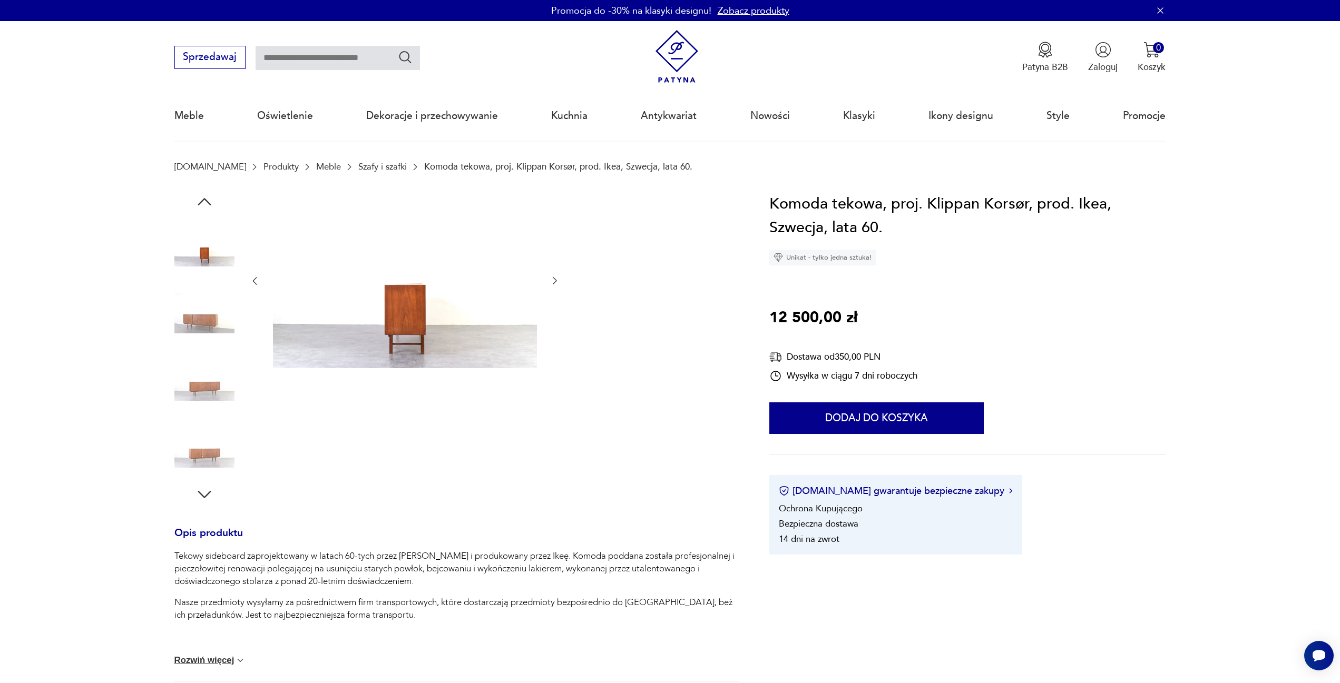
click at [212, 323] on img at bounding box center [204, 313] width 60 height 60
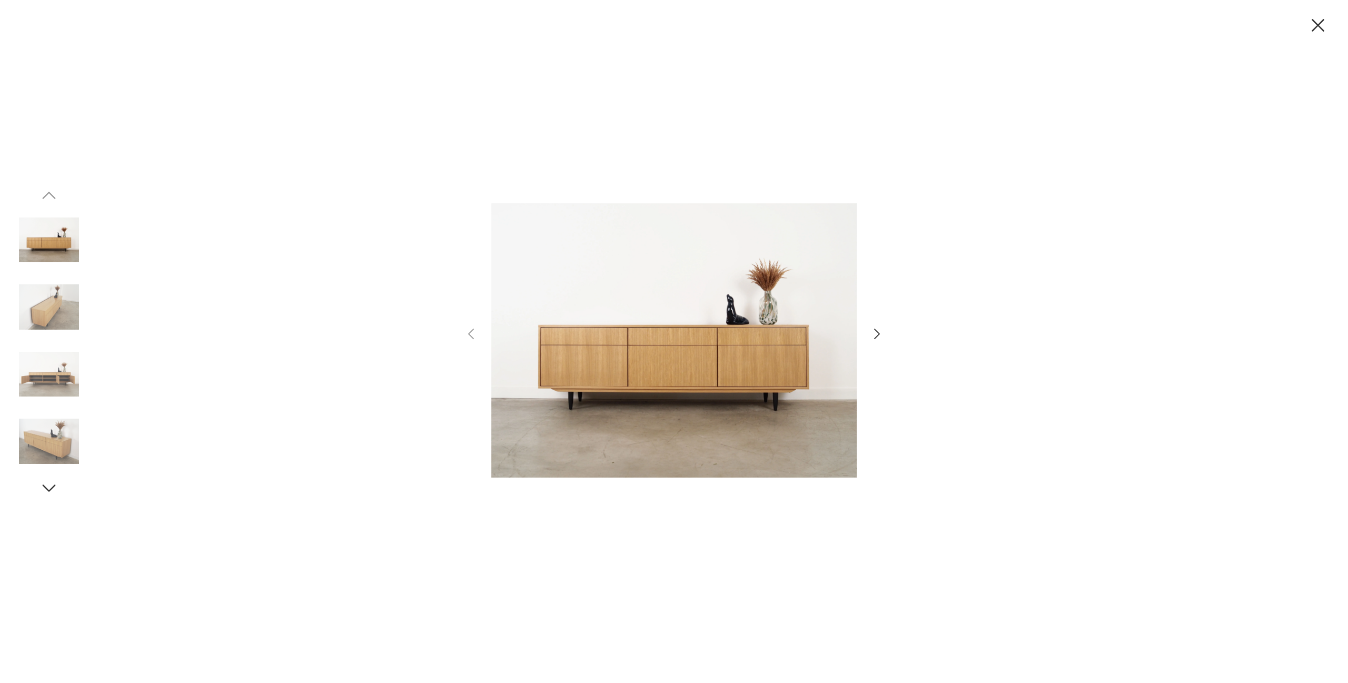
click at [877, 333] on icon "button" at bounding box center [877, 334] width 15 height 15
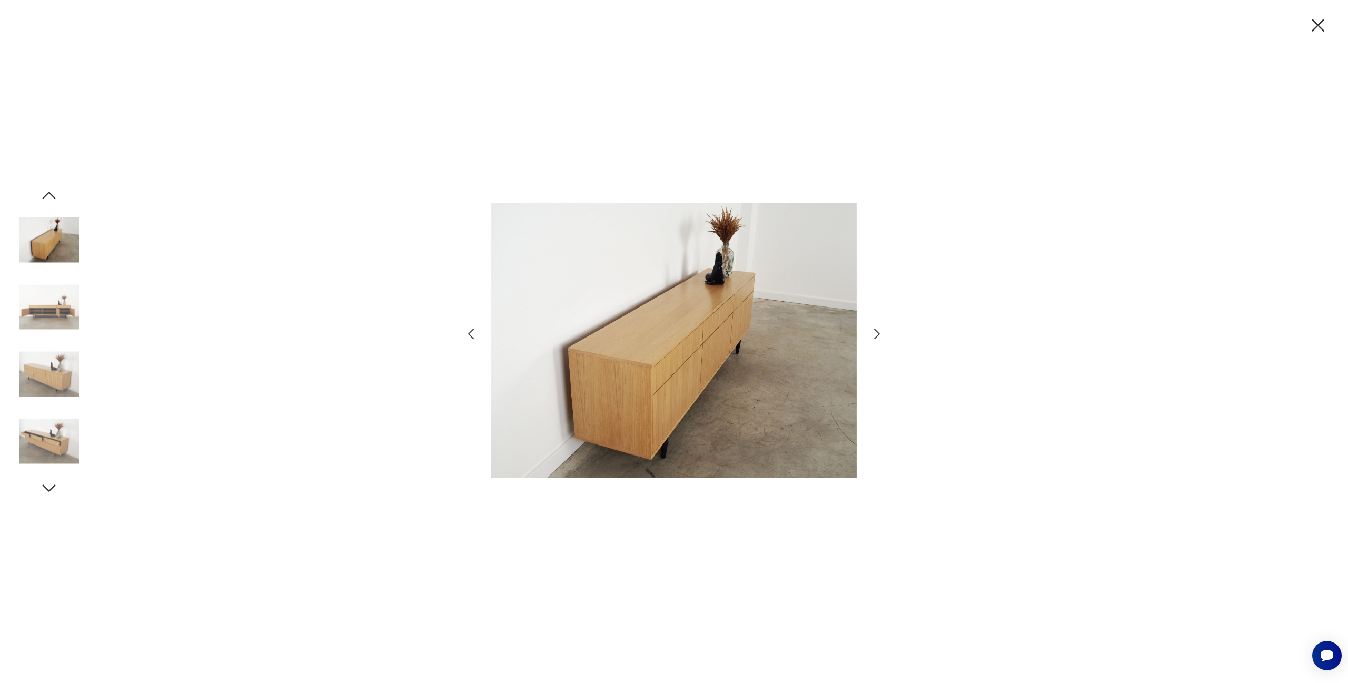
click at [877, 333] on icon "button" at bounding box center [877, 334] width 15 height 15
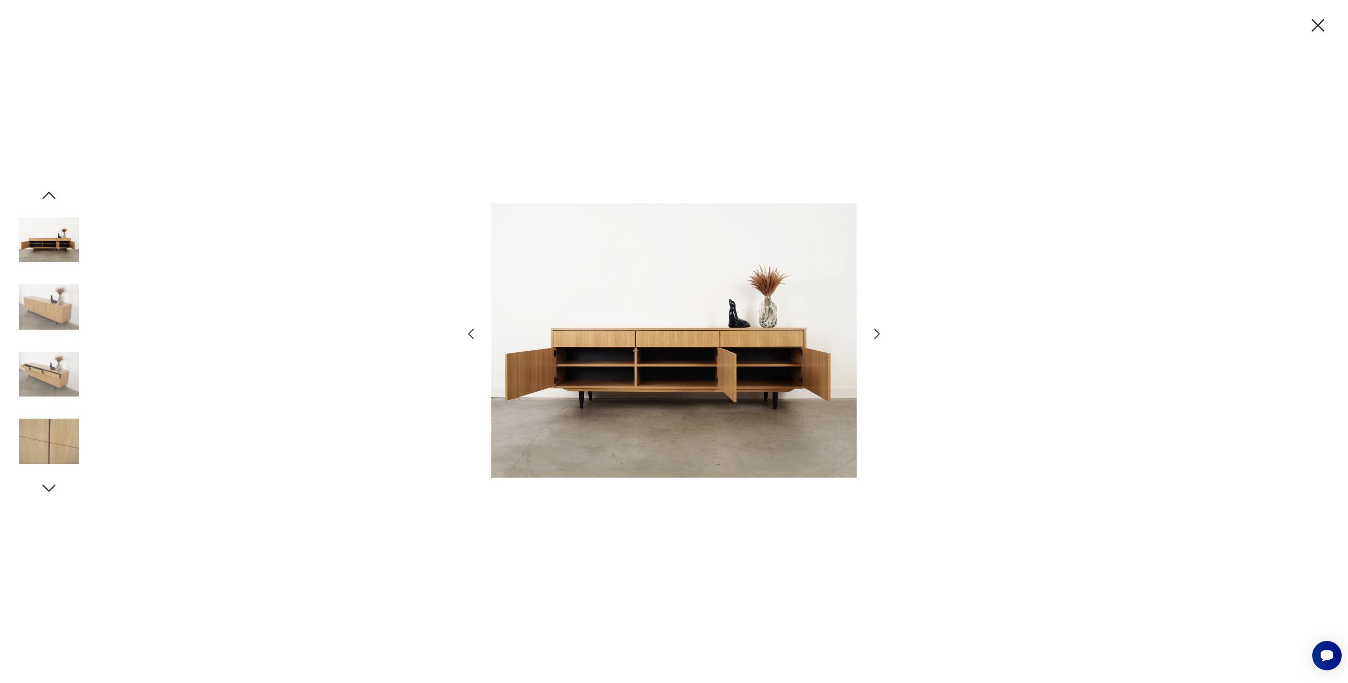
click at [877, 333] on icon "button" at bounding box center [877, 334] width 15 height 15
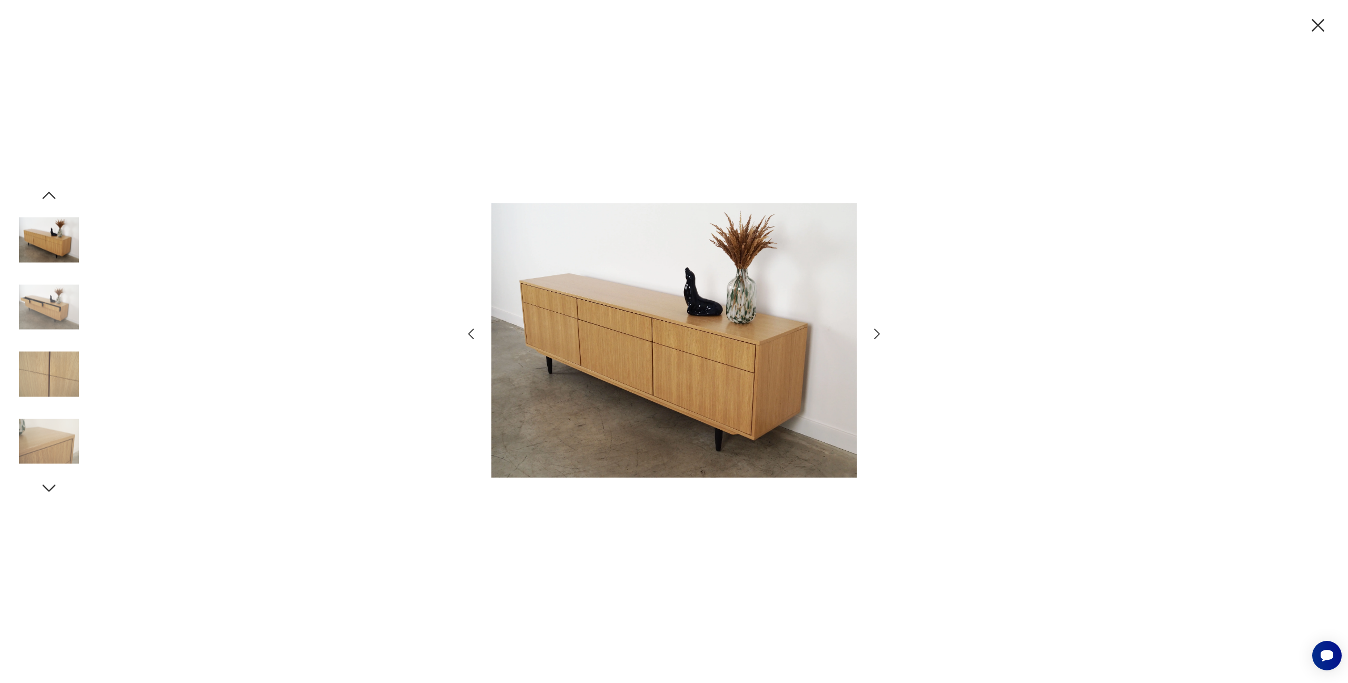
click at [877, 333] on icon "button" at bounding box center [877, 334] width 15 height 15
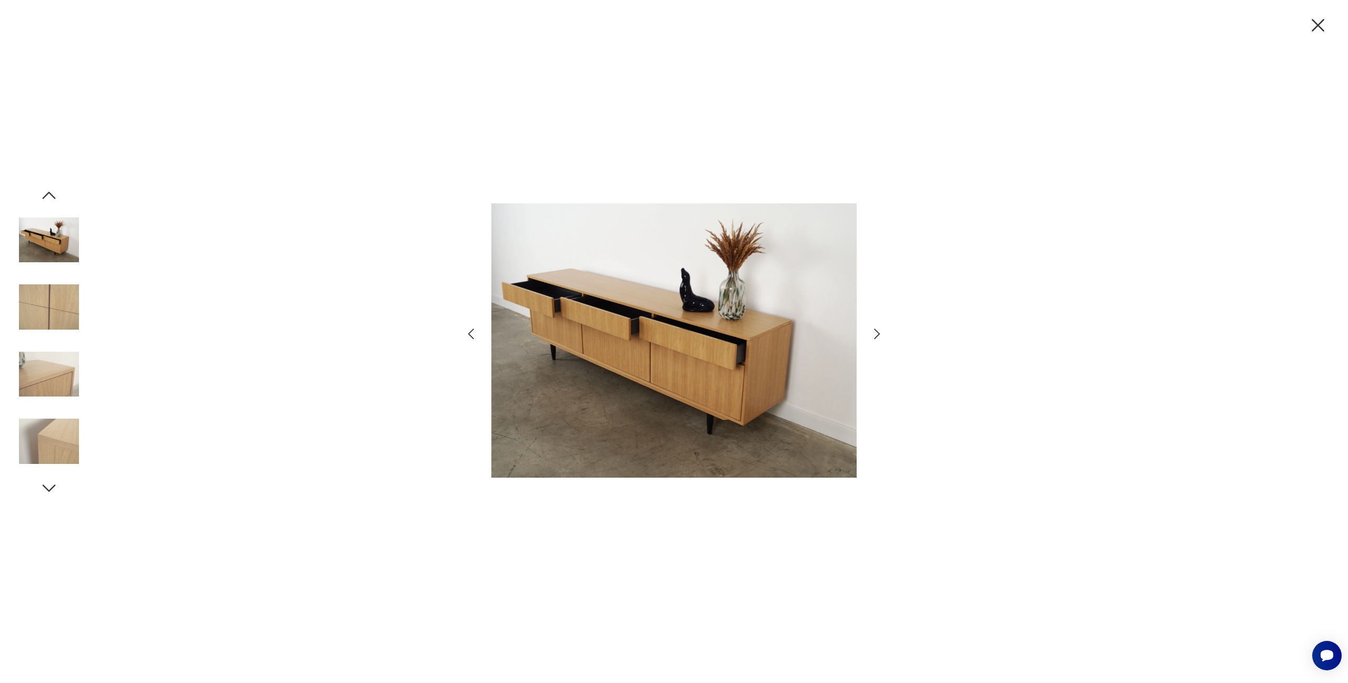
click at [877, 333] on icon "button" at bounding box center [877, 334] width 15 height 15
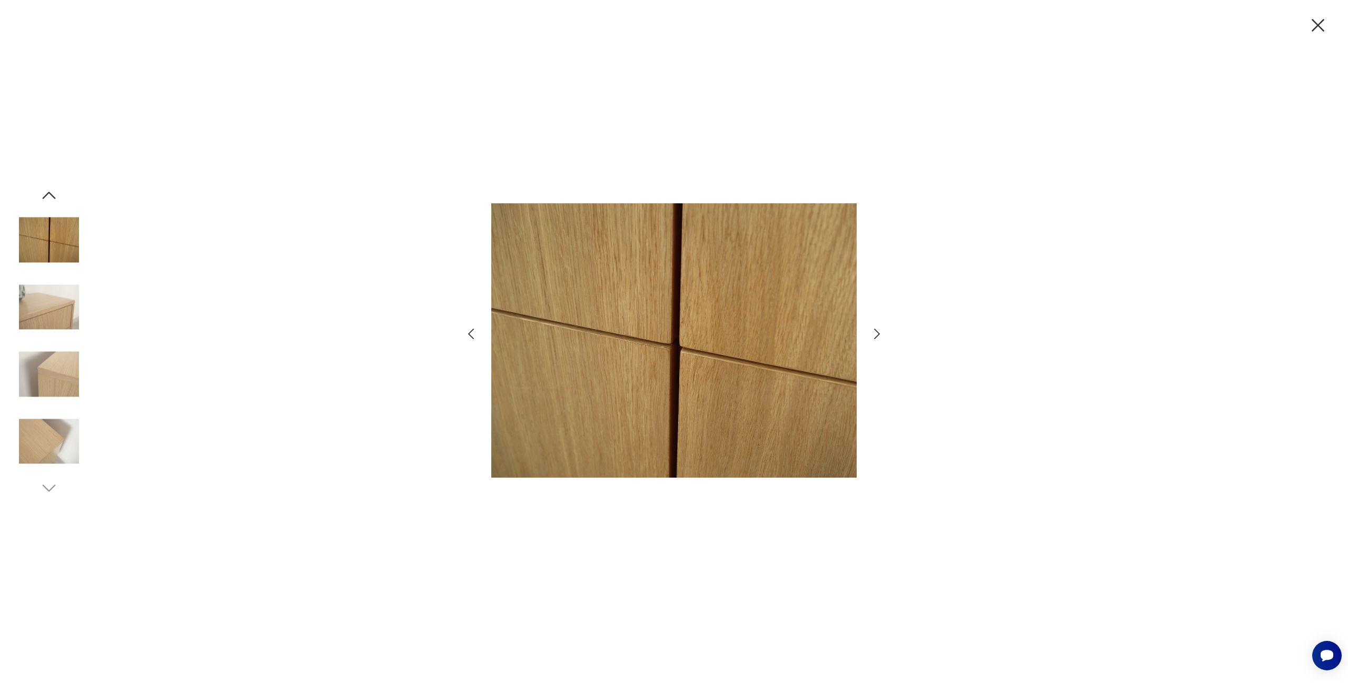
click at [877, 333] on icon "button" at bounding box center [877, 334] width 15 height 15
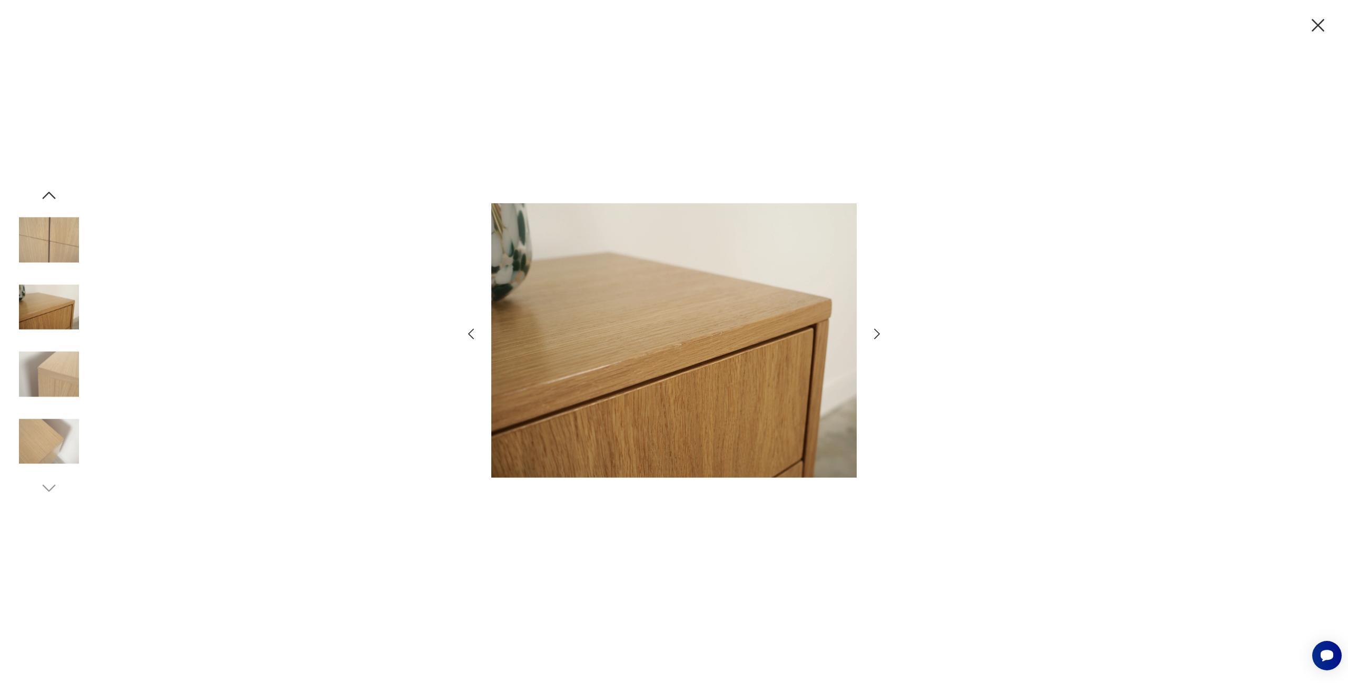
click at [877, 333] on icon "button" at bounding box center [877, 334] width 15 height 15
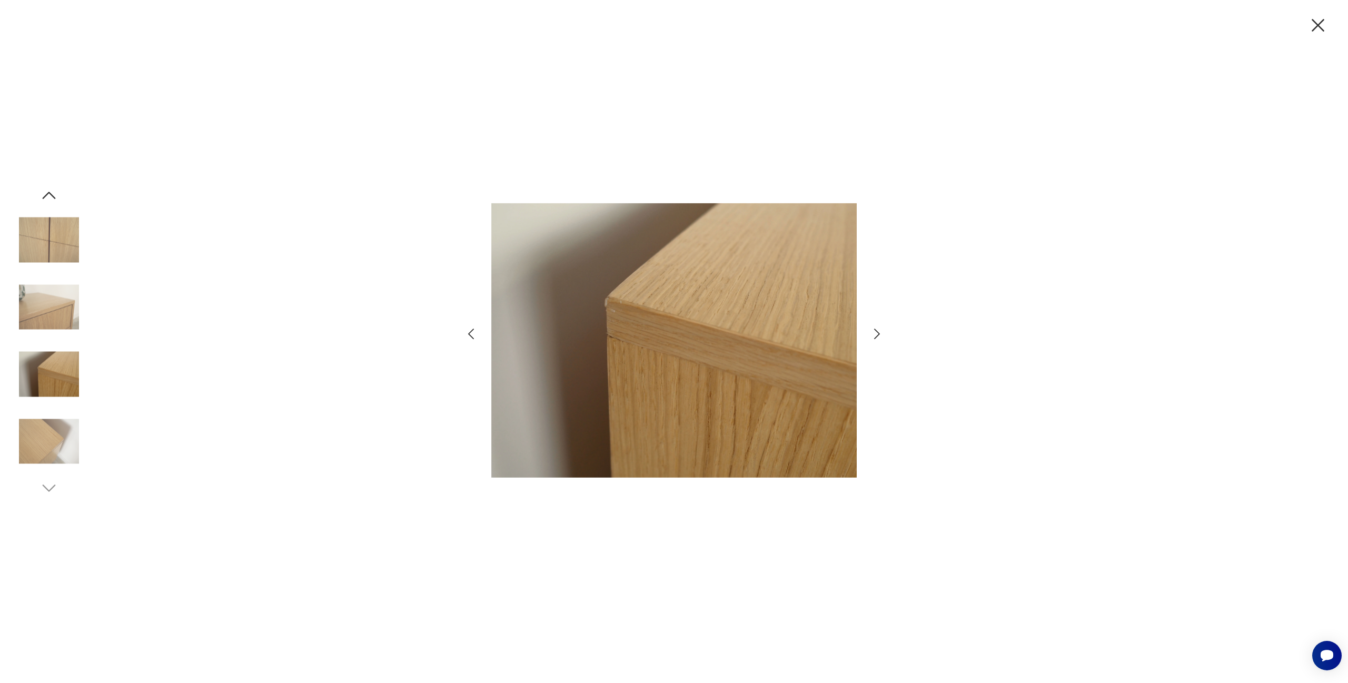
click at [877, 333] on icon "button" at bounding box center [877, 334] width 15 height 15
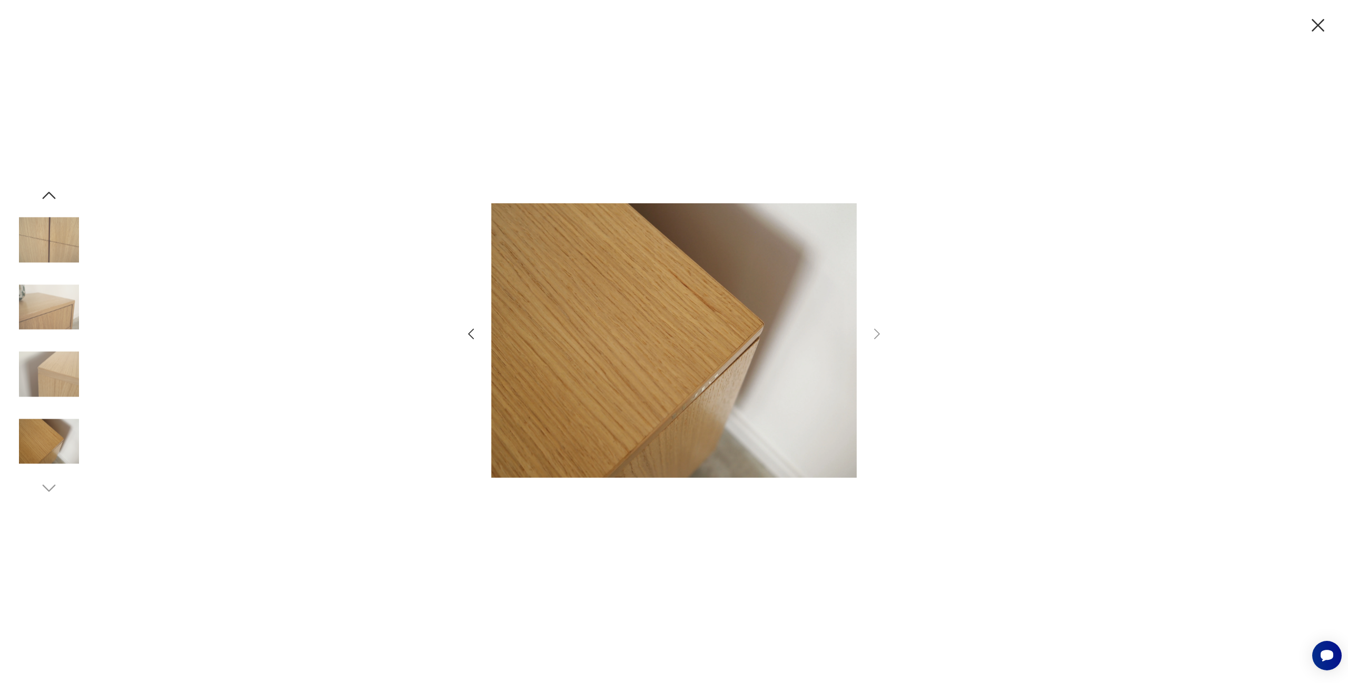
click at [877, 333] on icon "button" at bounding box center [877, 334] width 15 height 15
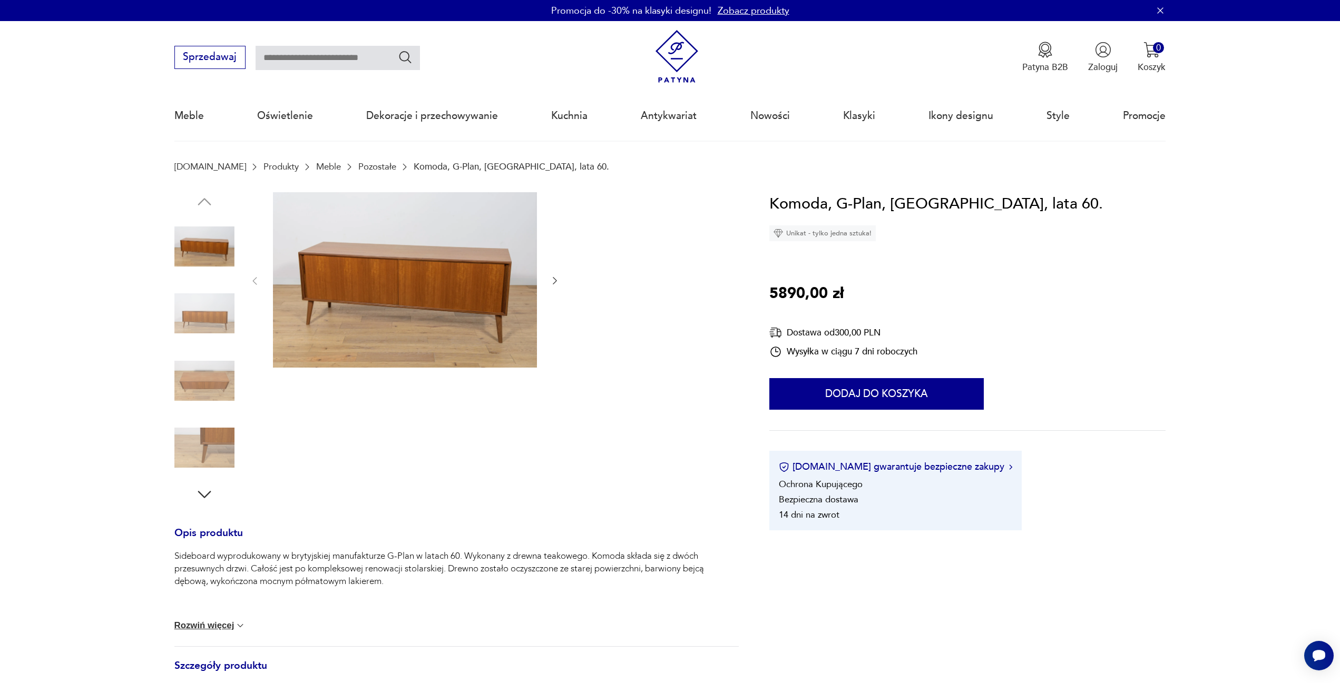
click at [201, 317] on img at bounding box center [204, 313] width 60 height 60
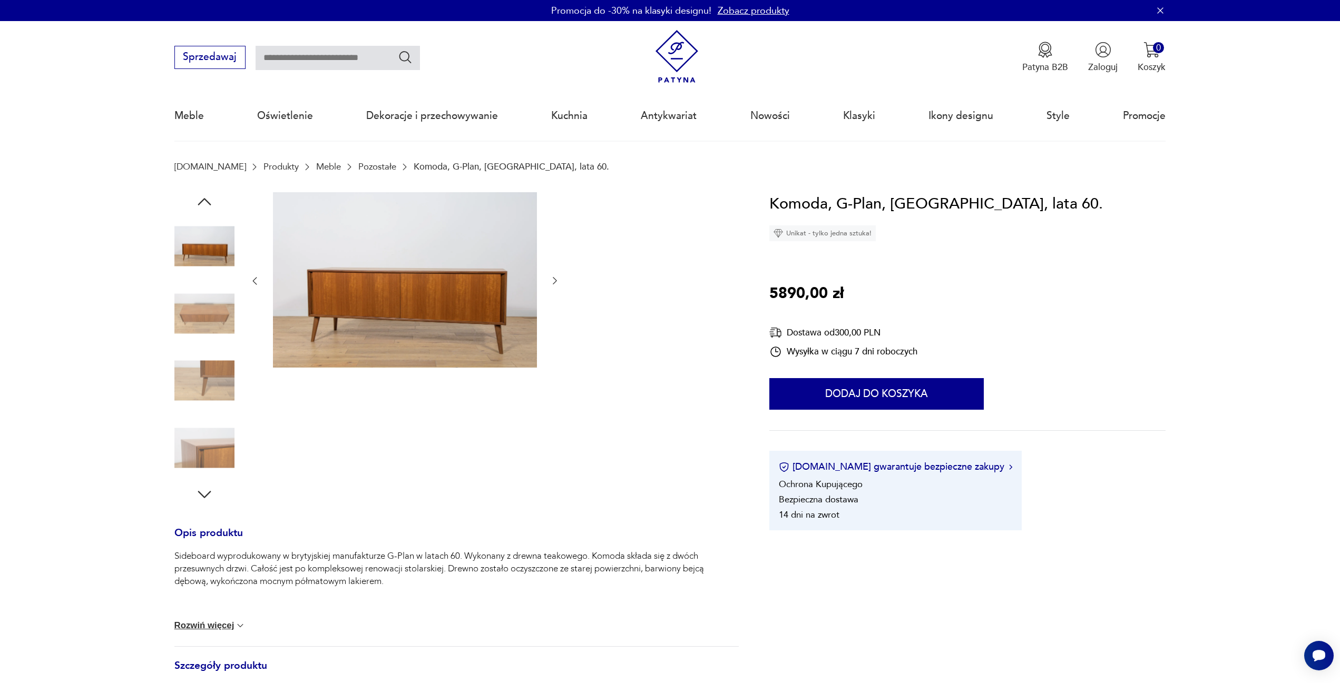
click at [206, 378] on img at bounding box center [204, 381] width 60 height 60
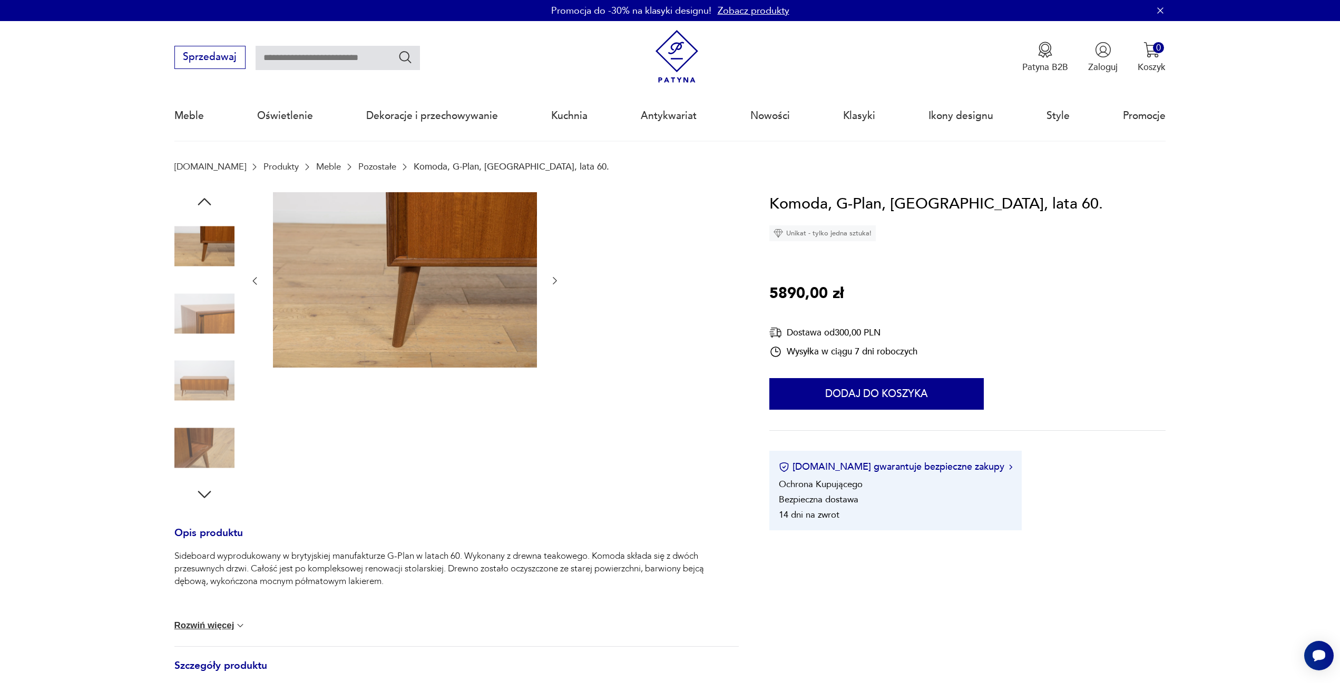
click at [206, 378] on img at bounding box center [204, 381] width 60 height 60
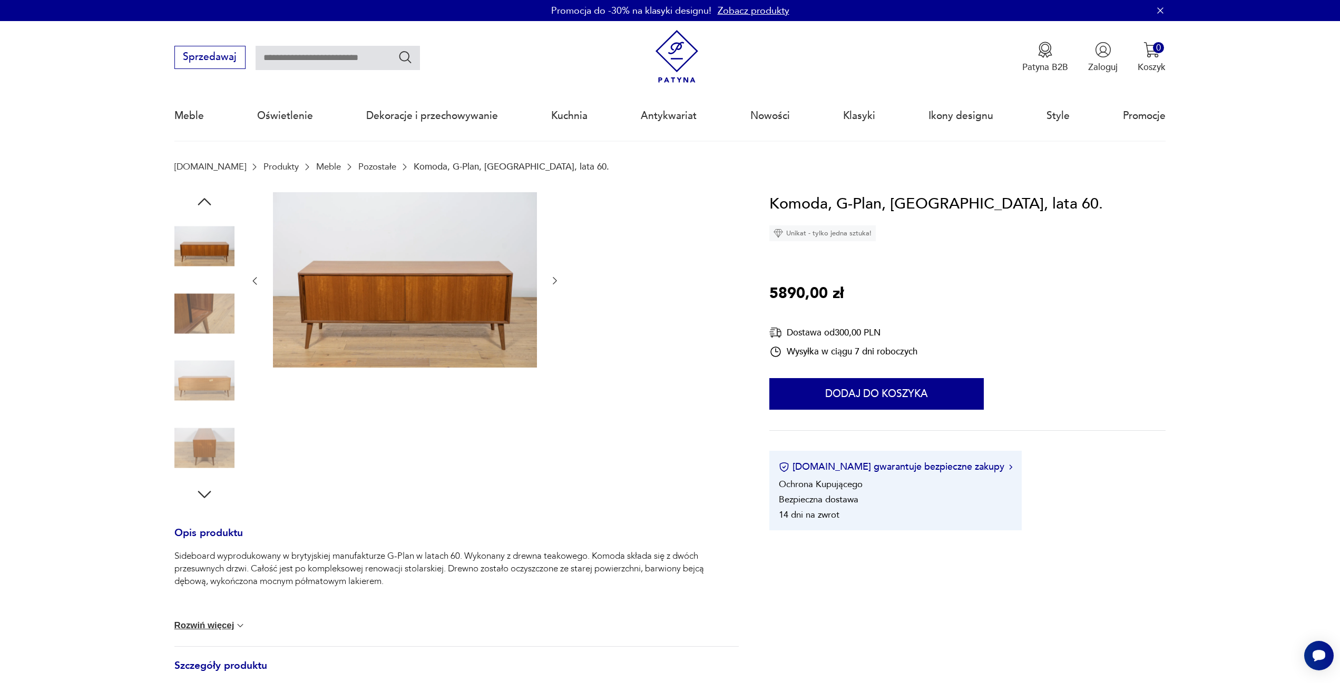
click at [215, 416] on div at bounding box center [204, 347] width 60 height 263
click at [212, 461] on img at bounding box center [204, 448] width 60 height 60
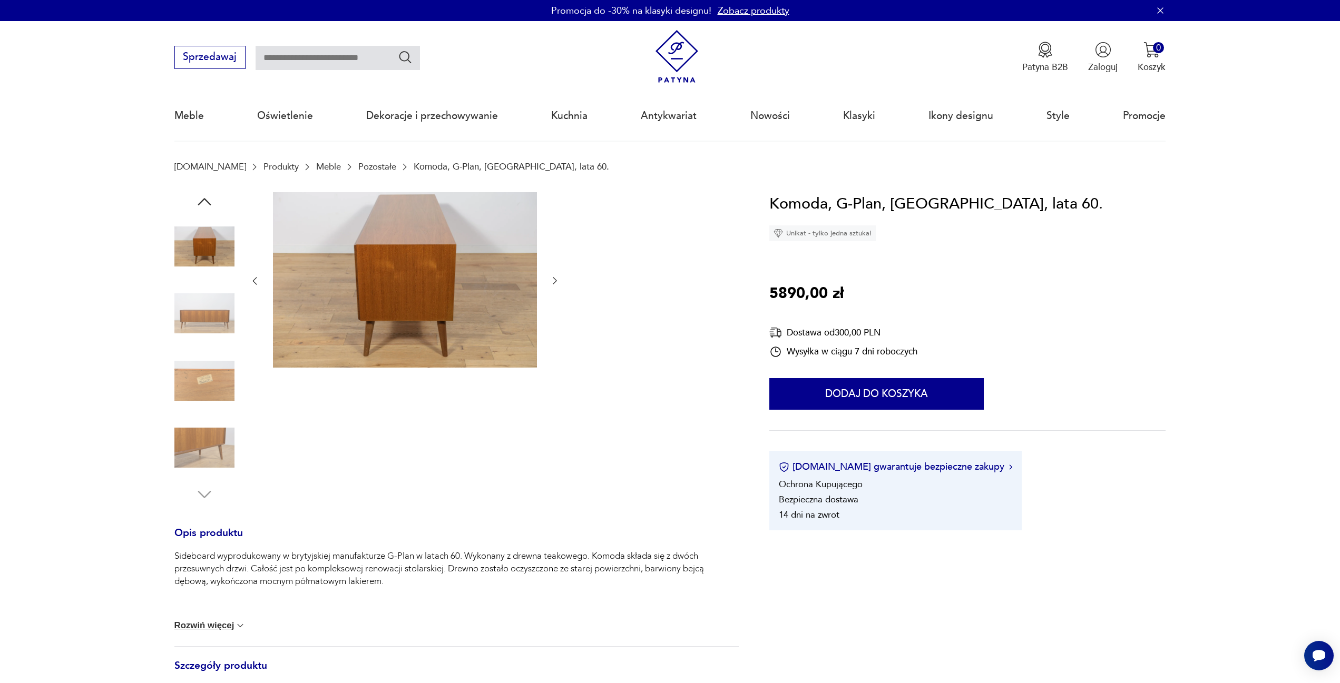
click at [204, 314] on img at bounding box center [204, 313] width 60 height 60
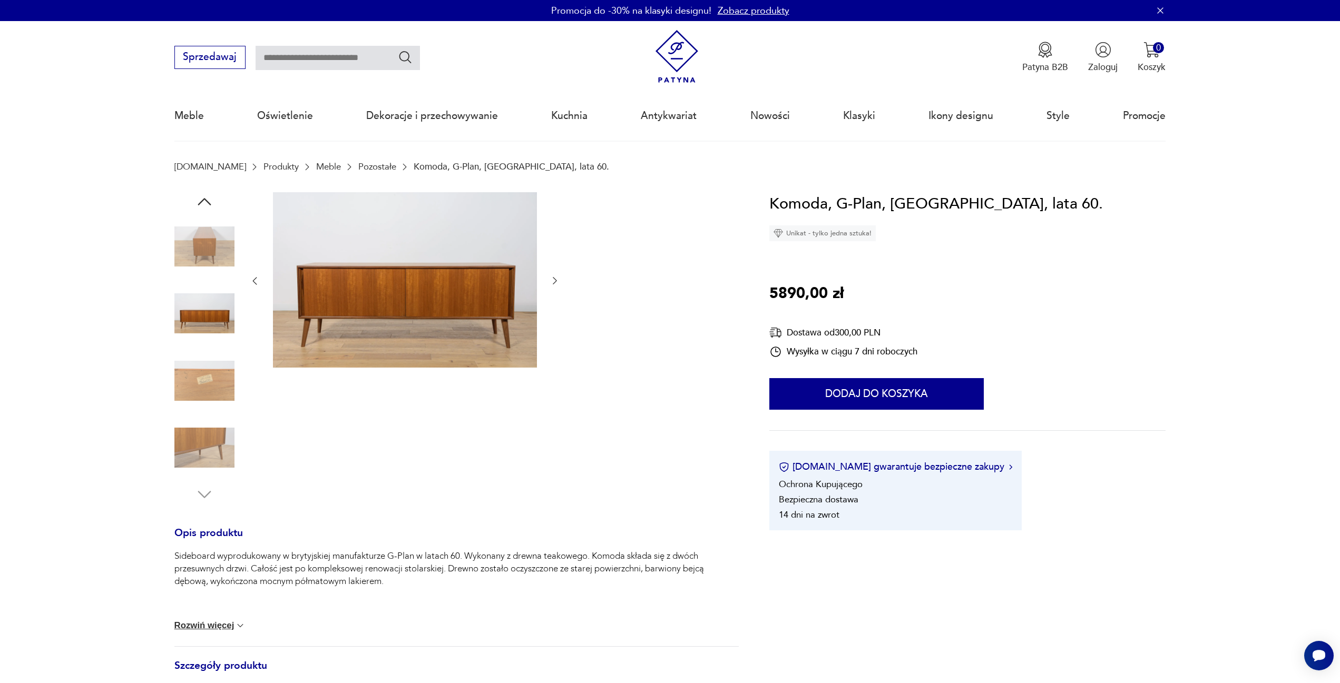
click at [214, 311] on img at bounding box center [204, 313] width 60 height 60
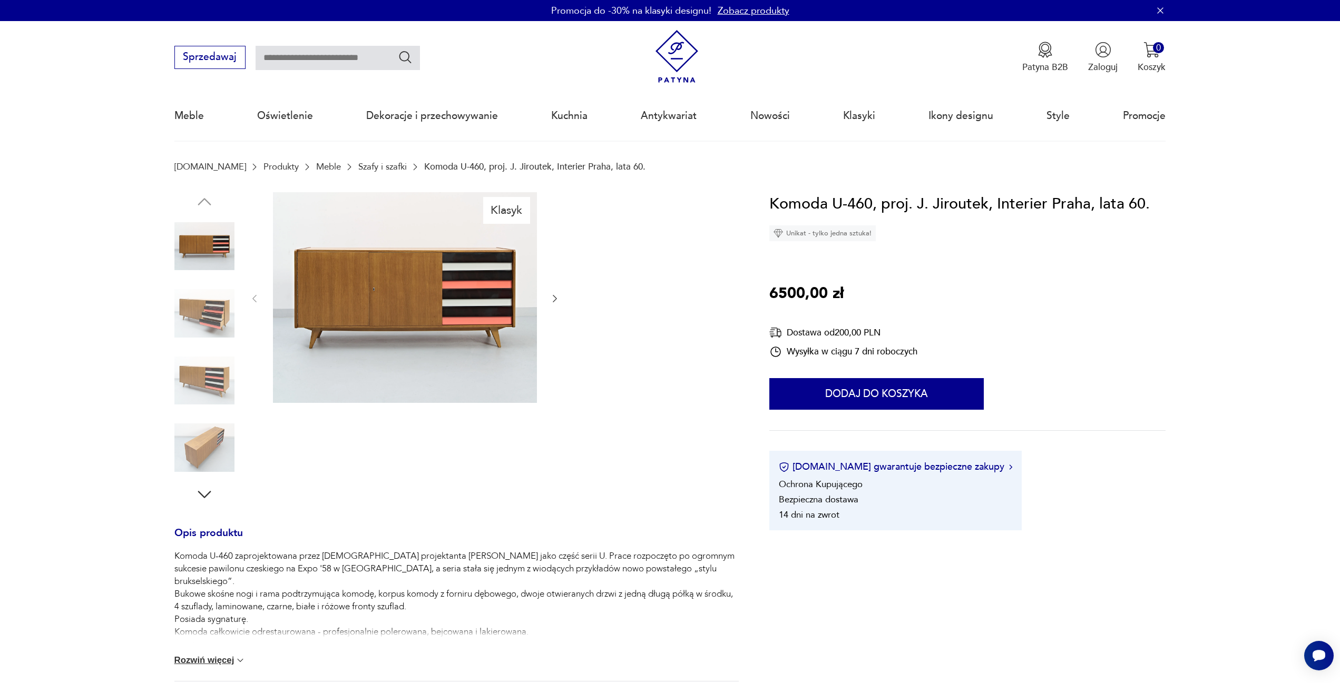
click at [213, 310] on img at bounding box center [204, 313] width 60 height 60
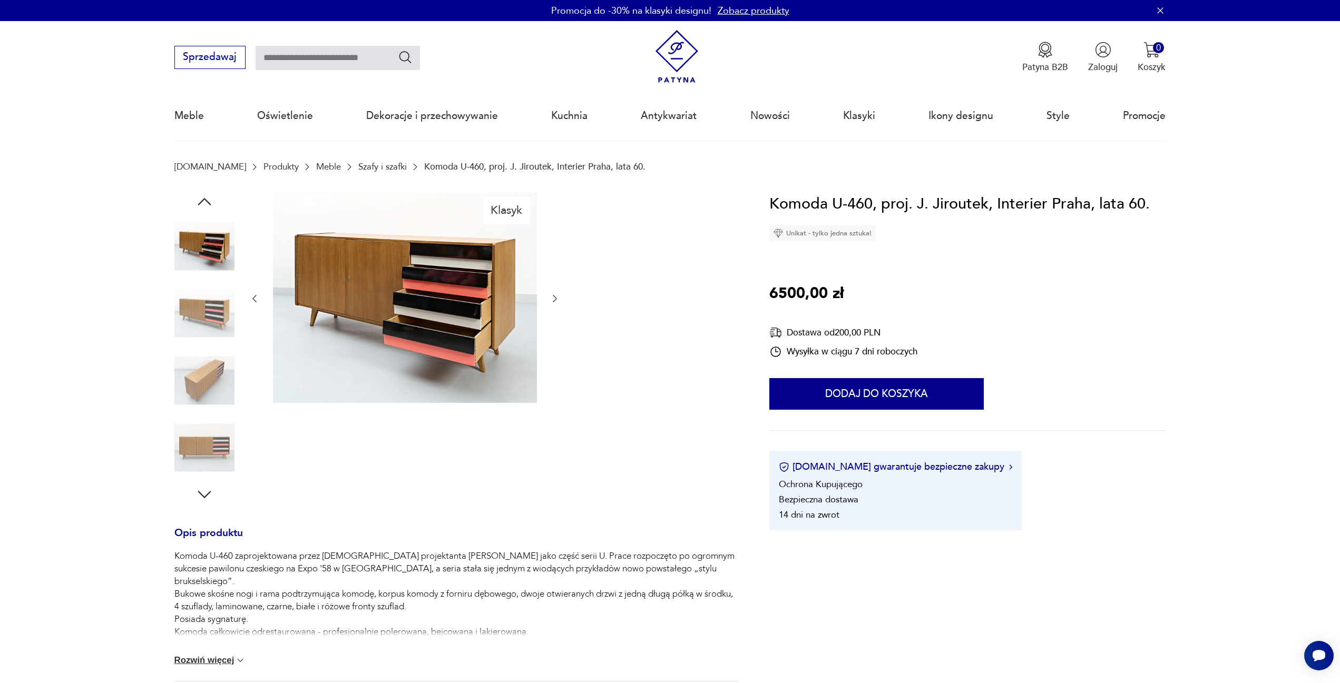
click at [239, 658] on img at bounding box center [240, 660] width 11 height 11
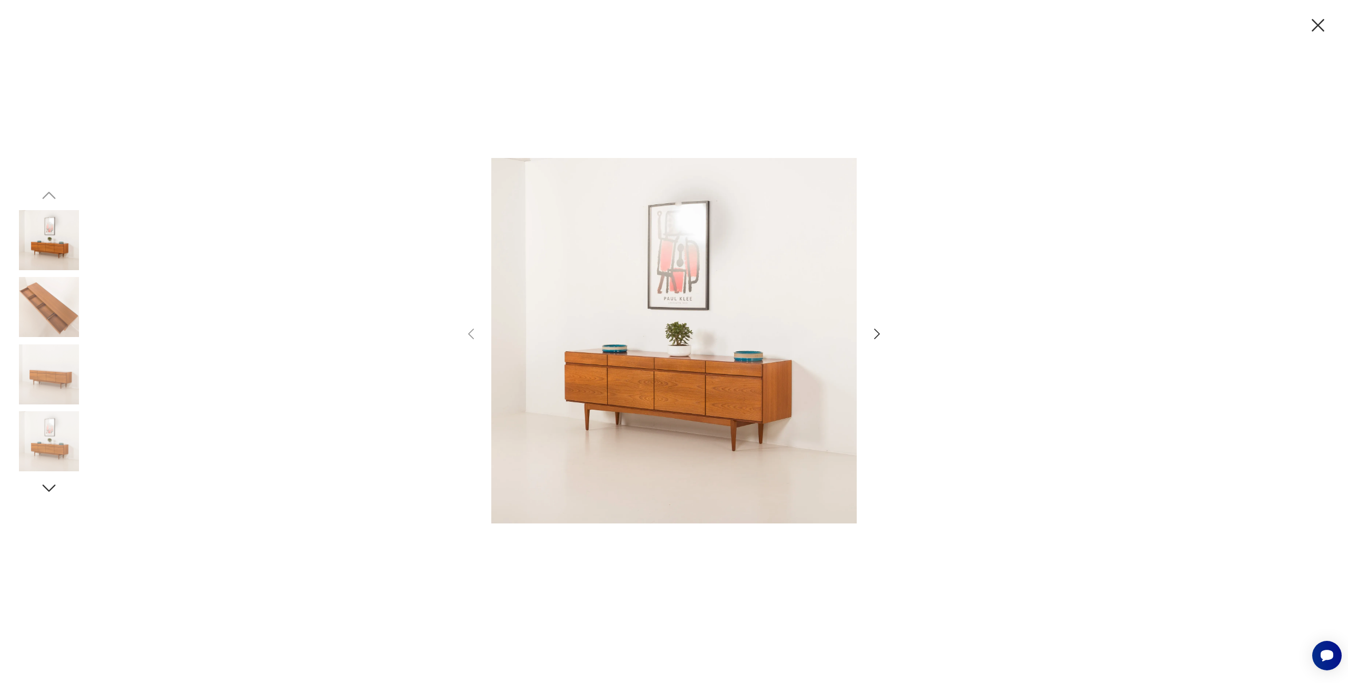
click at [878, 334] on icon "button" at bounding box center [877, 334] width 15 height 15
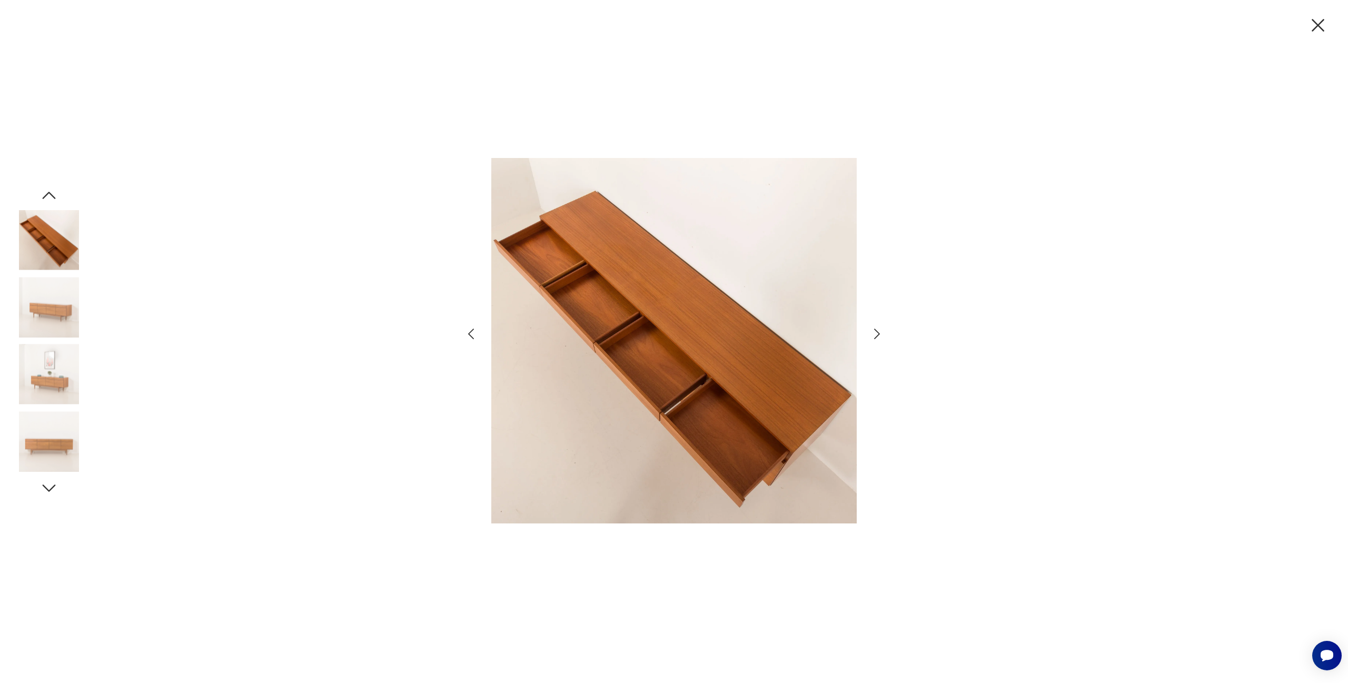
click at [878, 334] on icon "button" at bounding box center [877, 334] width 15 height 15
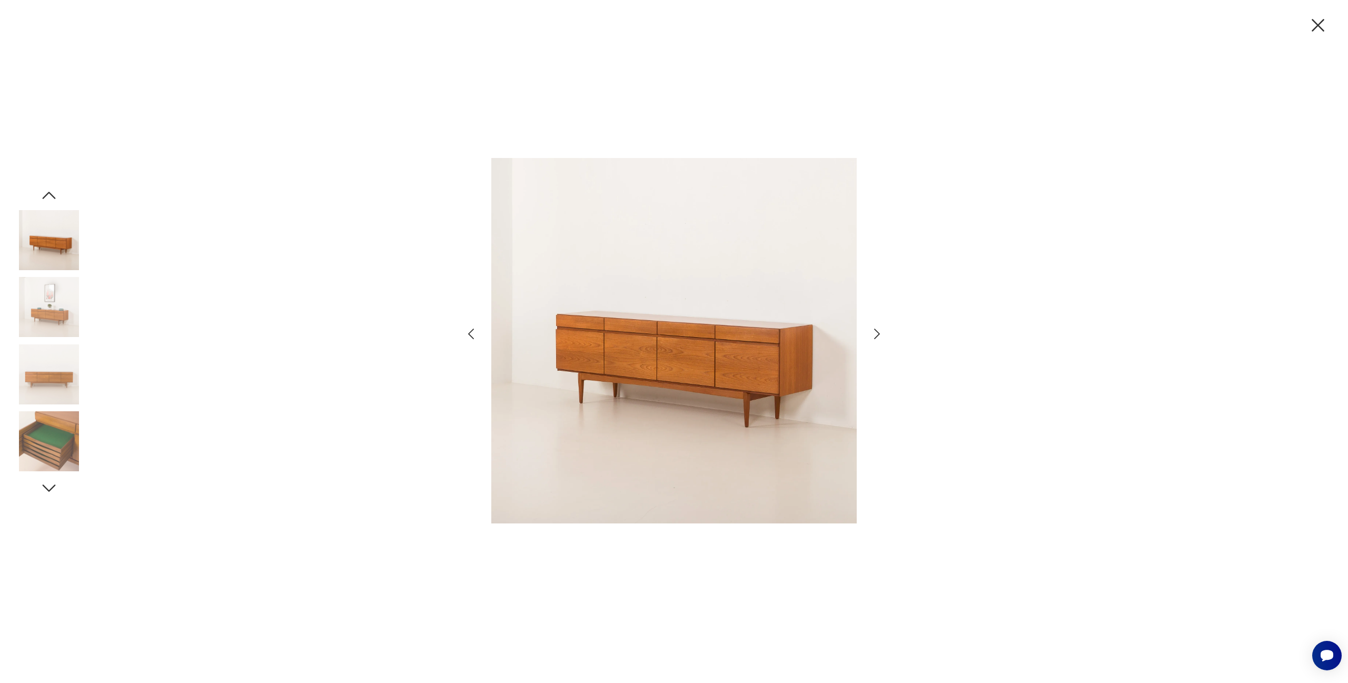
click at [878, 334] on icon "button" at bounding box center [877, 334] width 15 height 15
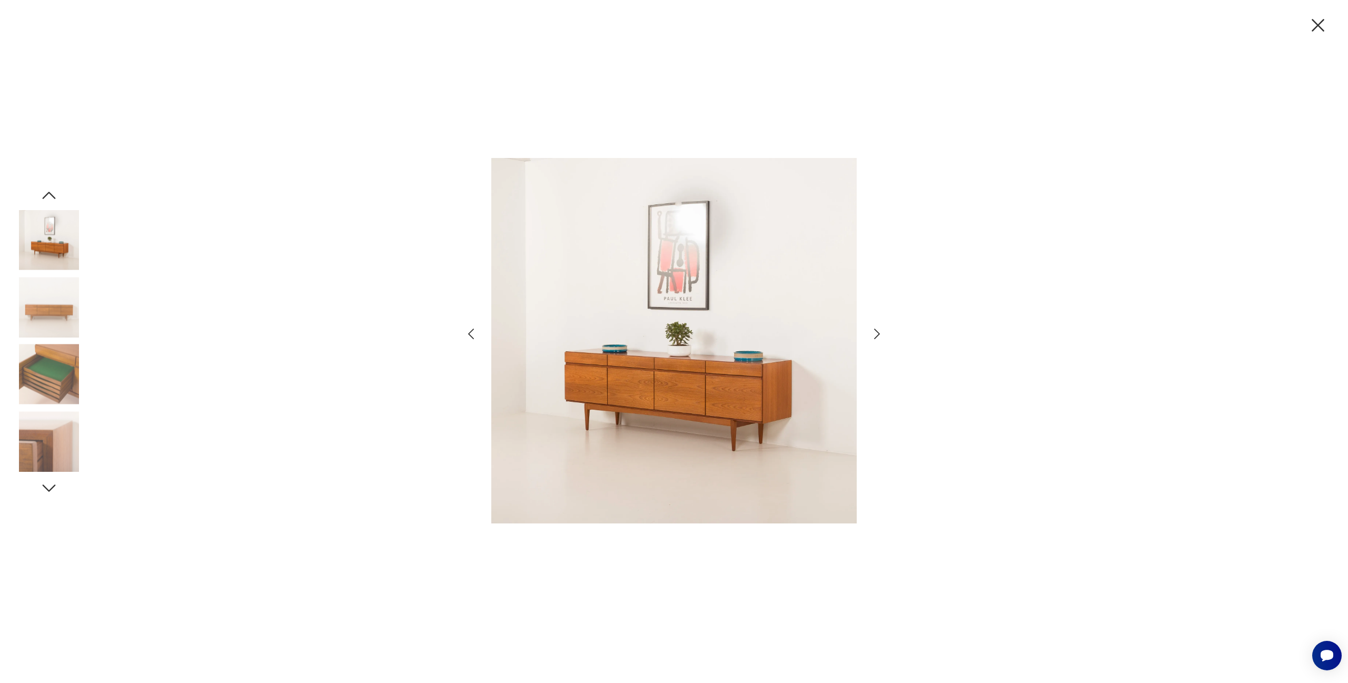
click at [878, 334] on icon "button" at bounding box center [877, 334] width 15 height 15
